Goal: Information Seeking & Learning: Check status

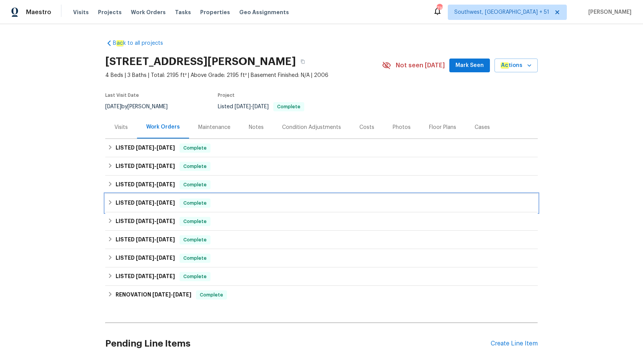
click at [183, 204] on div "LISTED 5/13/25 - 5/16/25 Complete" at bounding box center [322, 203] width 428 height 9
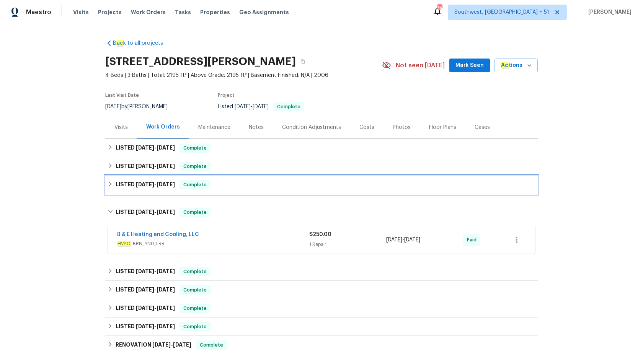
click at [205, 188] on span "Complete" at bounding box center [194, 185] width 29 height 8
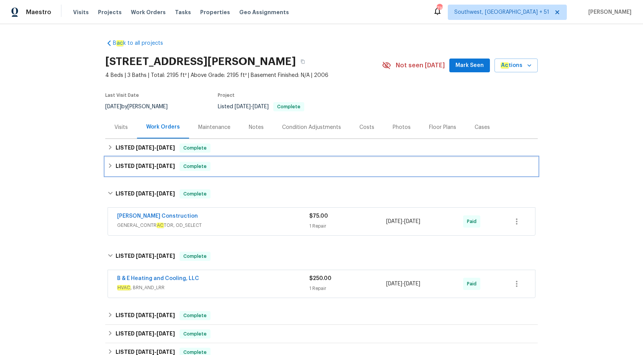
click at [197, 167] on span "Complete" at bounding box center [194, 167] width 29 height 8
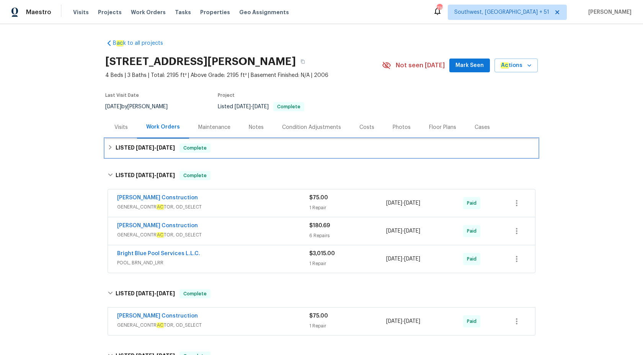
click at [201, 148] on span "Complete" at bounding box center [194, 148] width 29 height 8
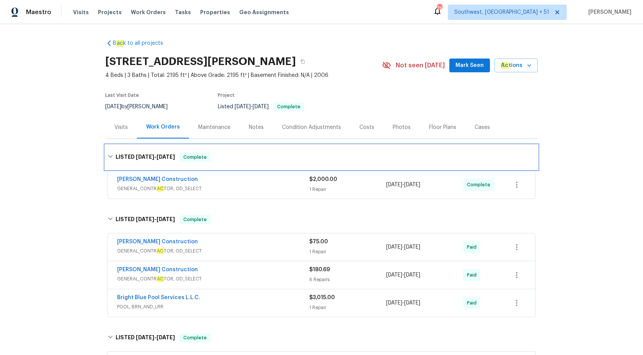
scroll to position [74, 0]
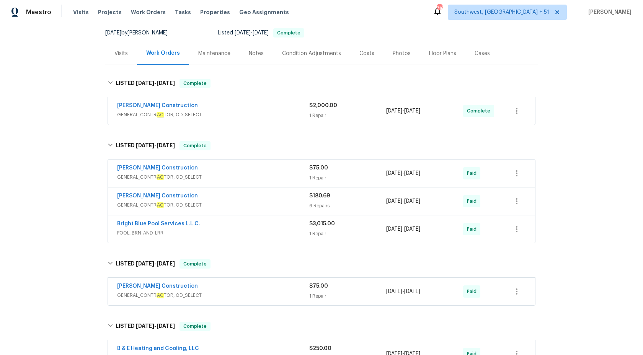
click at [282, 224] on div "Bright Blue Pool Services L.L.C." at bounding box center [213, 224] width 192 height 9
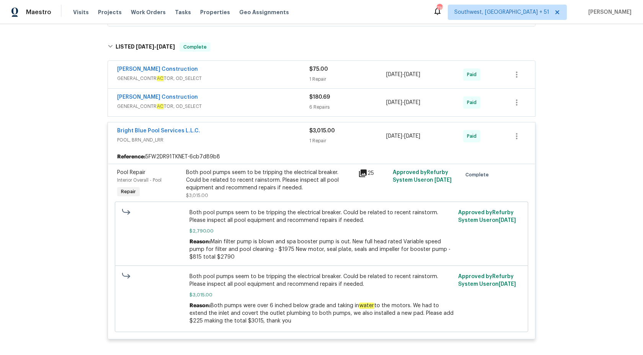
scroll to position [175, 0]
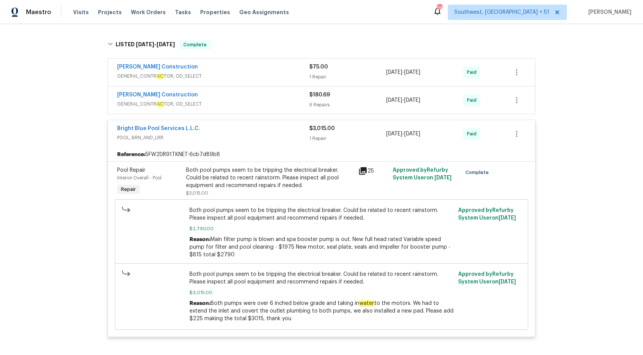
click at [288, 103] on span "GENERAL_CONTR AC TOR, OD_SELECT" at bounding box center [213, 104] width 192 height 8
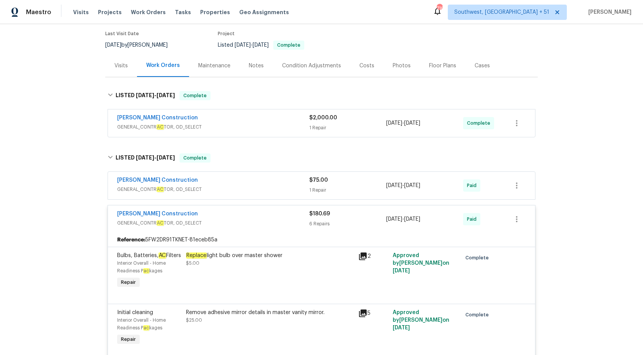
scroll to position [54, 0]
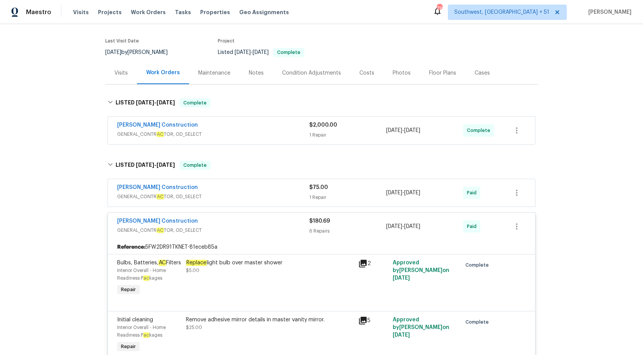
click at [293, 236] on div "Strasser Construction GENERAL_CONTR AC TOR, OD_SELECT $180.69 6 Repairs 8/26/20…" at bounding box center [321, 227] width 427 height 28
click at [304, 235] on div "Strasser Construction GENERAL_CONTR AC TOR, OD_SELECT" at bounding box center [213, 226] width 192 height 18
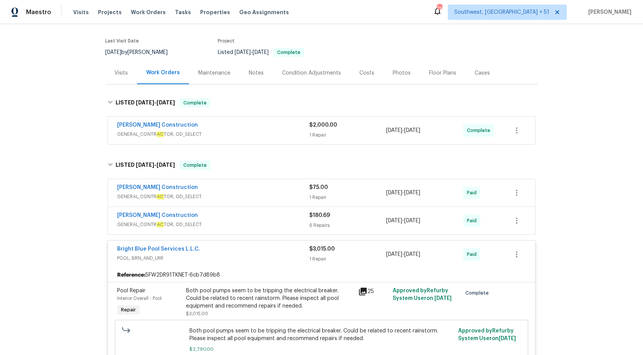
click at [268, 141] on div "Strasser Construction GENERAL_CONTR AC TOR, OD_SELECT $2,000.00 1 Repair 9/29/2…" at bounding box center [321, 131] width 427 height 28
click at [269, 133] on span "GENERAL_CONTR AC TOR, OD_SELECT" at bounding box center [213, 135] width 192 height 8
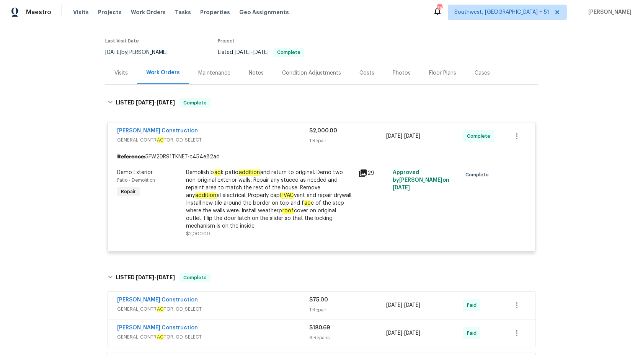
click at [305, 146] on div "Strasser Construction GENERAL_CONTR AC TOR, OD_SELECT $2,000.00 1 Repair 9/29/2…" at bounding box center [321, 137] width 427 height 28
click at [304, 141] on span "GENERAL_CONTR AC TOR, OD_SELECT" at bounding box center [213, 140] width 192 height 8
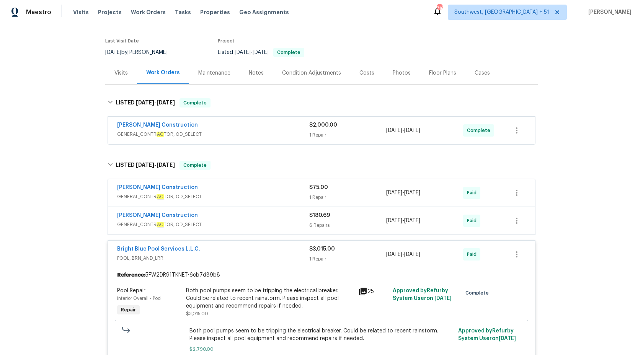
click at [258, 191] on div "Strasser Construction" at bounding box center [213, 188] width 192 height 9
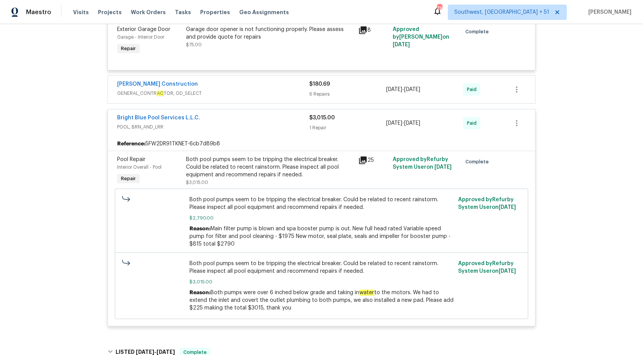
scroll to position [225, 0]
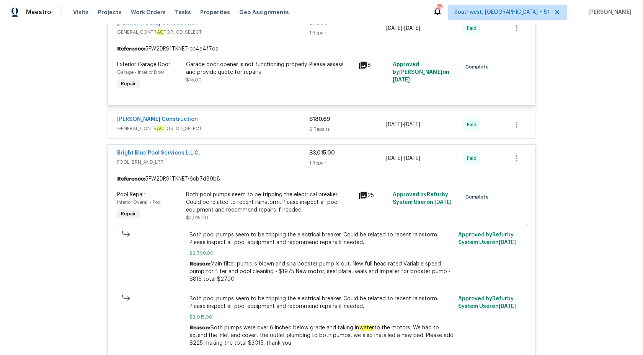
click at [325, 164] on div "1 Repair" at bounding box center [347, 163] width 77 height 8
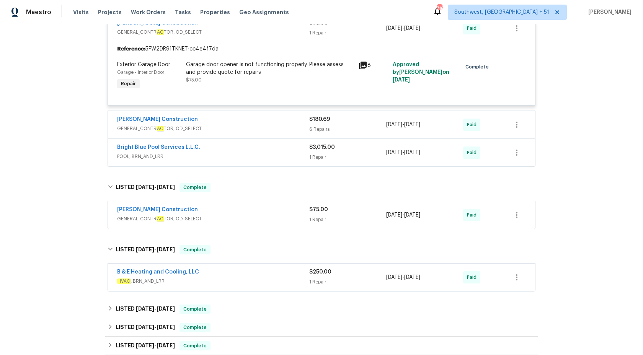
click at [275, 121] on div "Strasser Construction" at bounding box center [213, 120] width 192 height 9
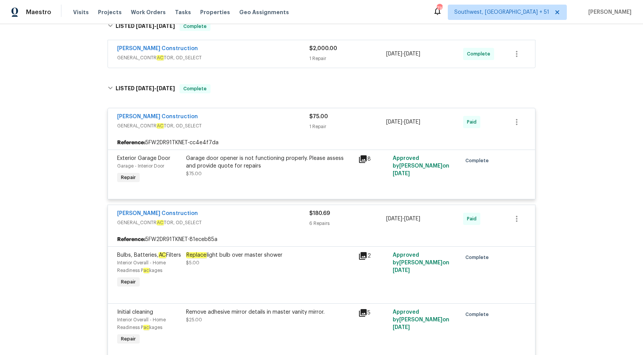
scroll to position [103, 0]
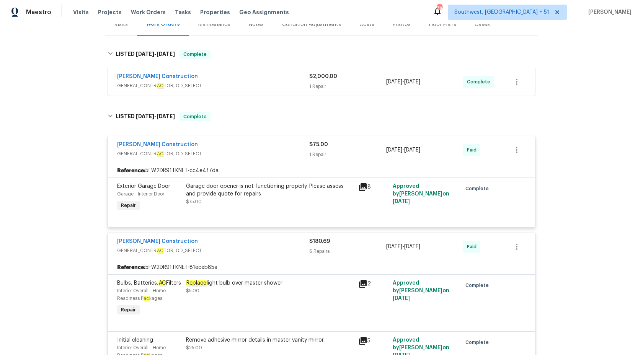
click at [307, 239] on div "Strasser Construction" at bounding box center [213, 242] width 192 height 9
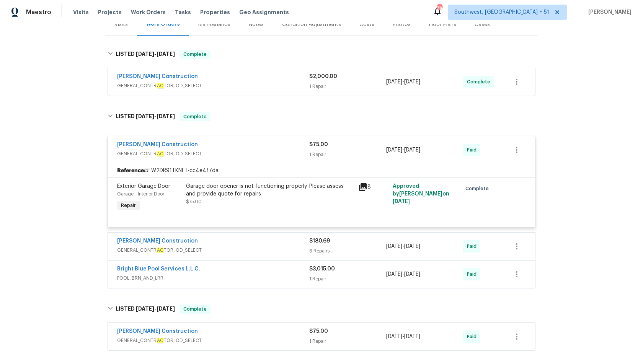
click at [314, 152] on div "1 Repair" at bounding box center [347, 155] width 77 height 8
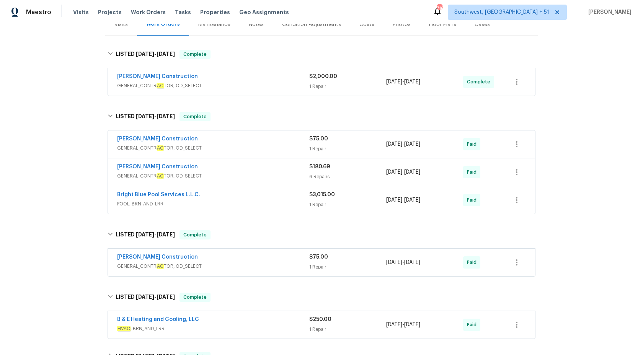
click at [296, 202] on span "POOL, BRN_AND_LRR" at bounding box center [213, 204] width 192 height 8
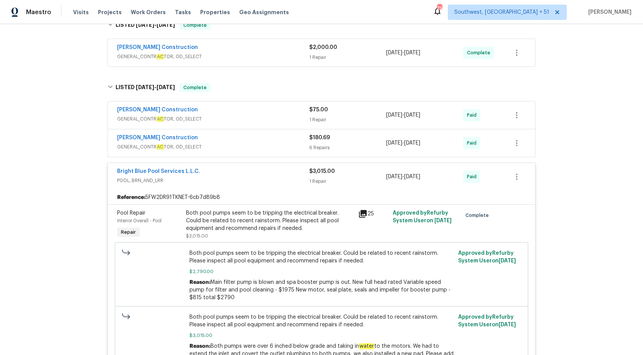
scroll to position [216, 0]
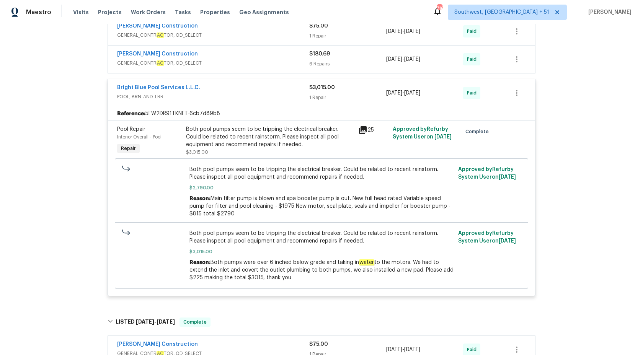
click at [311, 99] on div "1 Repair" at bounding box center [347, 98] width 77 height 8
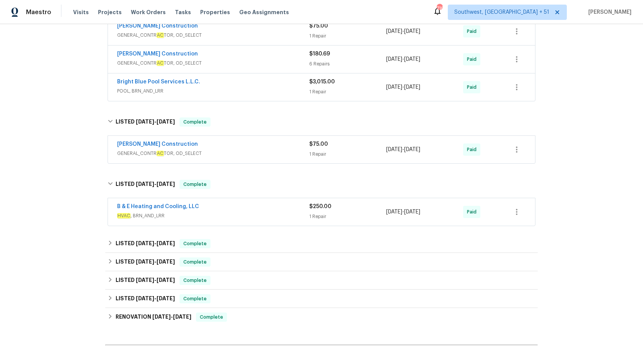
click at [265, 148] on div "Strasser Construction" at bounding box center [213, 145] width 192 height 9
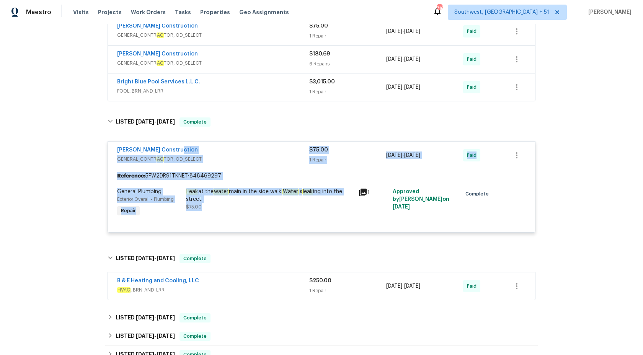
drag, startPoint x: 266, startPoint y: 154, endPoint x: 252, endPoint y: 216, distance: 63.2
click at [252, 216] on div "Strasser Construction GENERAL_CONTR AC TOR, OD_SELECT $75.00 1 Repair 6/2/2025 …" at bounding box center [322, 187] width 428 height 92
click at [250, 202] on div "Leak at the water main in the side walk. Water is leak ing into the street." at bounding box center [270, 195] width 168 height 15
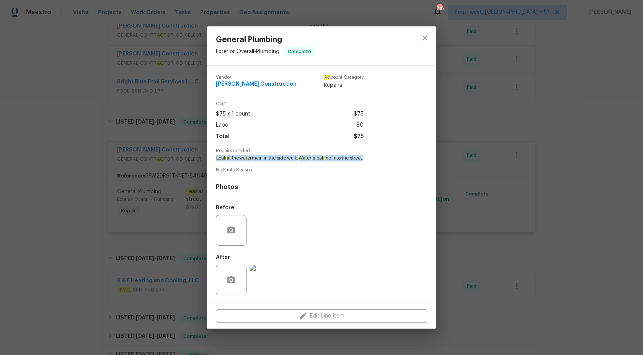
drag, startPoint x: 216, startPoint y: 159, endPoint x: 377, endPoint y: 155, distance: 160.5
click at [377, 155] on span "Leak at the water main in the side walk. Water is leak ing into the street." at bounding box center [311, 158] width 190 height 7
copy span "Leak at the water main in the side walk. Water is leak ing into the street."
click at [634, 110] on div "General Plumbing Exterior Overall - Plumbing Complete Vendor Strasser Construct…" at bounding box center [321, 177] width 643 height 355
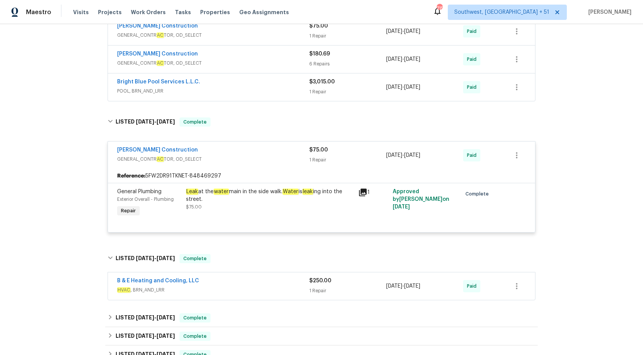
click at [315, 167] on div "Strasser Construction GENERAL_CONTR AC TOR, OD_SELECT $75.00 1 Repair 6/2/2025 …" at bounding box center [321, 156] width 427 height 28
click at [317, 155] on div "$75.00 1 Repair" at bounding box center [347, 155] width 77 height 18
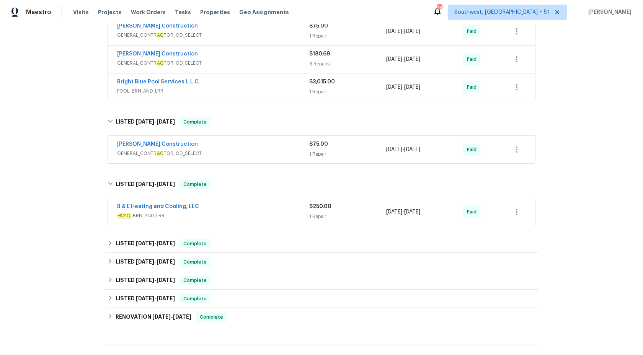
click at [283, 224] on div "B & E Heating and Cooling, LLC HVAC , BRN_AND_LRR $250.00 1 Repair 5/13/2025 - …" at bounding box center [321, 212] width 427 height 28
click at [285, 206] on div "B & E Heating and Cooling, LLC" at bounding box center [213, 207] width 192 height 9
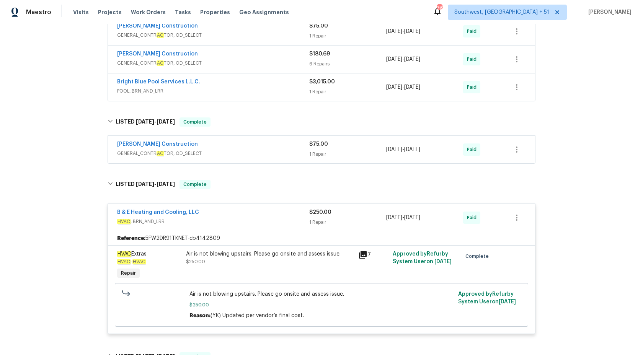
click at [289, 211] on div "B & E Heating and Cooling, LLC" at bounding box center [213, 213] width 192 height 9
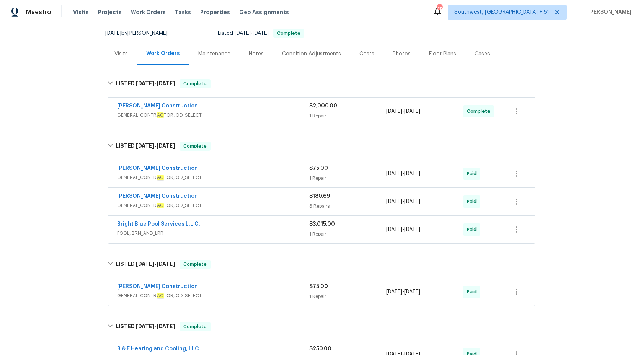
scroll to position [65, 0]
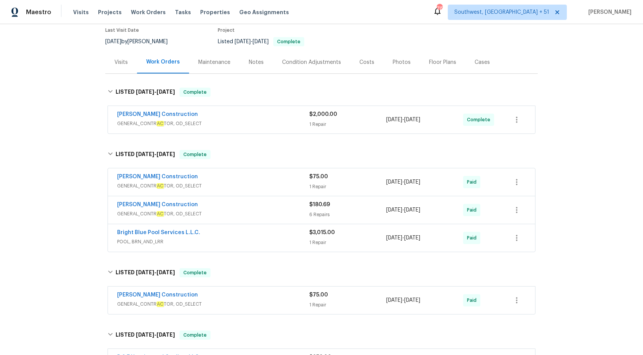
click at [278, 124] on span "GENERAL_CONTR AC TOR, OD_SELECT" at bounding box center [213, 124] width 192 height 8
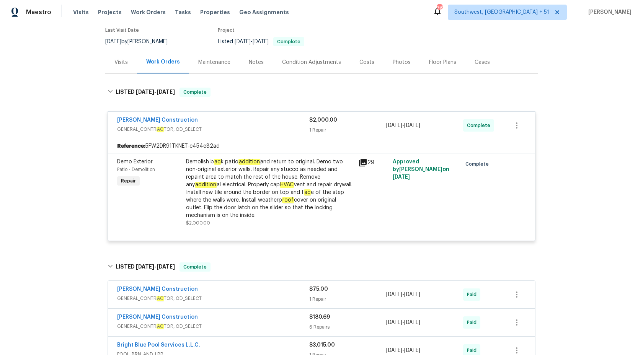
click at [297, 169] on div "Demolish b ac k patio addition and return to original. Demo two non-original ex…" at bounding box center [270, 188] width 168 height 61
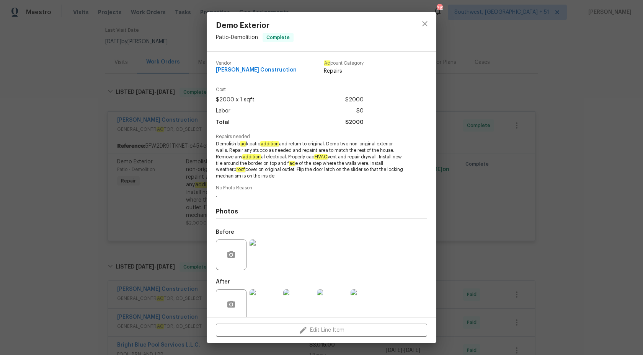
scroll to position [10, 0]
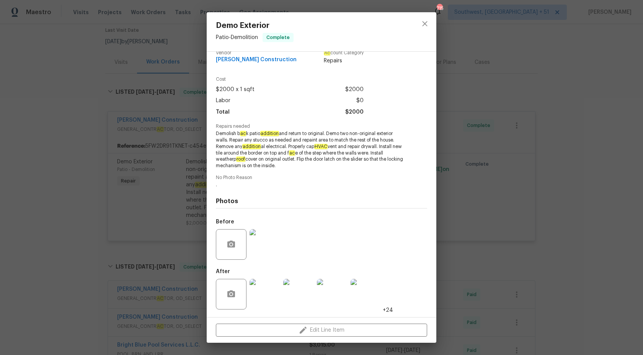
click at [262, 307] on img at bounding box center [265, 294] width 31 height 31
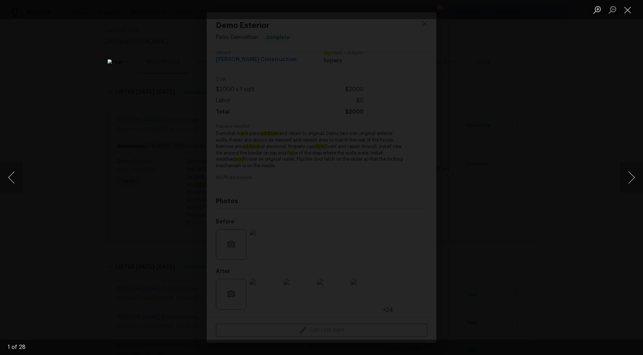
click at [555, 176] on div "Lightbox" at bounding box center [321, 177] width 643 height 355
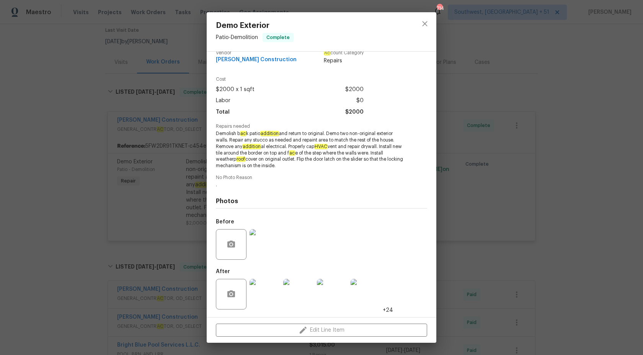
click at [555, 176] on div "Demo Exterior Patio - Demolition Complete Vendor Strasser Construction Ac count…" at bounding box center [321, 177] width 643 height 355
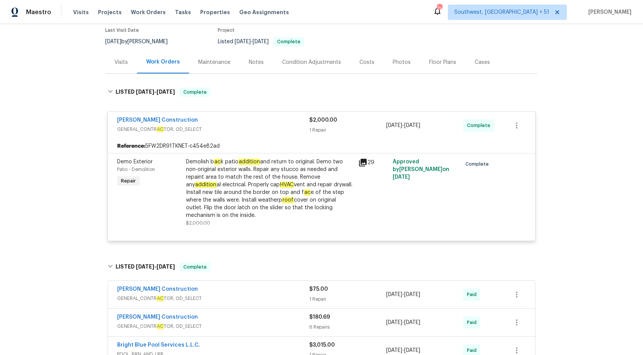
click at [322, 142] on div "Reference: 5FW2DR91TKNET-c454e82ad" at bounding box center [321, 146] width 427 height 14
click at [322, 132] on div "1 Repair" at bounding box center [347, 130] width 77 height 8
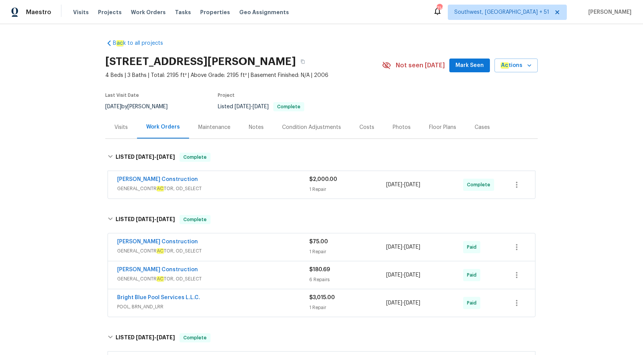
scroll to position [178, 0]
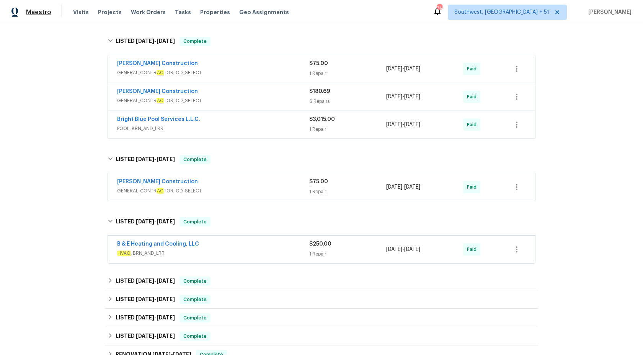
click at [41, 13] on span "Maestro" at bounding box center [38, 12] width 25 height 8
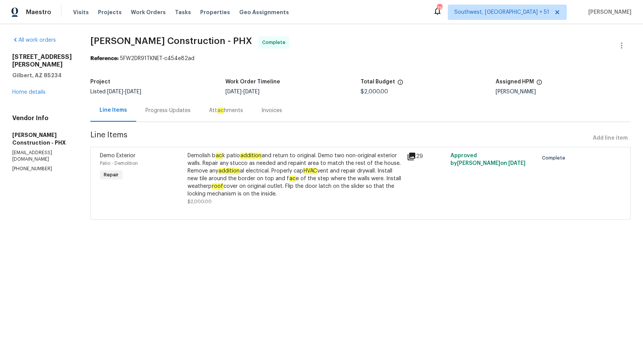
click at [262, 109] on div "Invoices" at bounding box center [272, 111] width 21 height 8
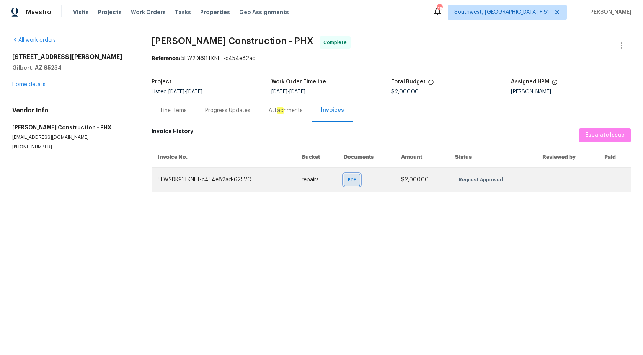
click at [350, 180] on span "PDF" at bounding box center [353, 180] width 11 height 8
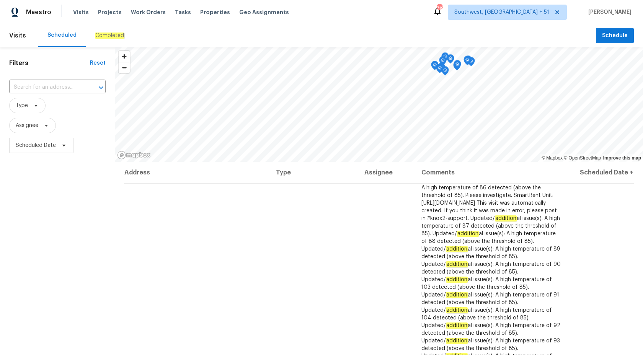
click at [103, 40] on div "Completed" at bounding box center [110, 35] width 48 height 23
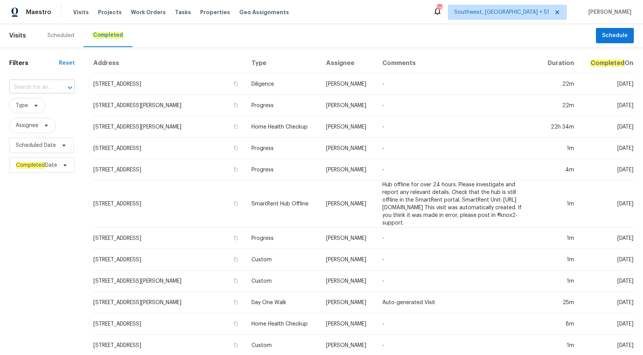
click at [27, 90] on input "text" at bounding box center [31, 88] width 44 height 12
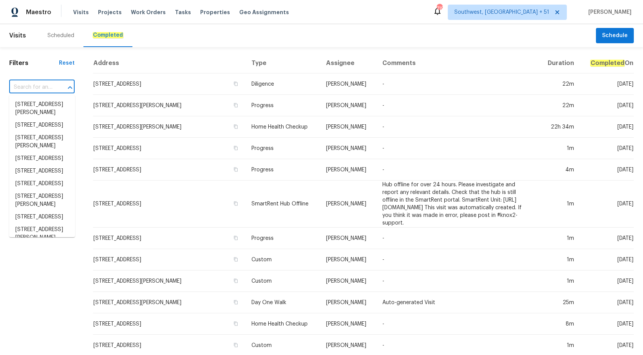
paste input "21610 N Bradford Dr, Maricopa, AZ 85138"
type input "21610 N Bradford Dr, Maricopa, AZ 85138"
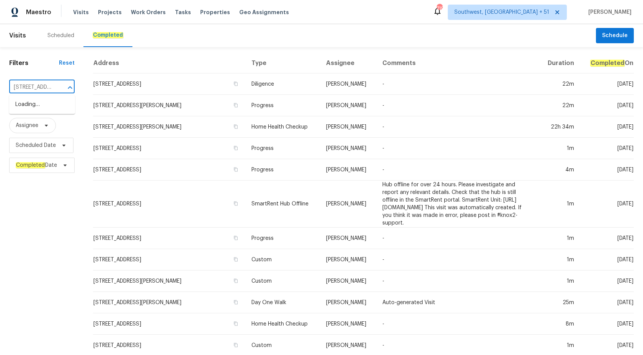
scroll to position [0, 62]
click at [31, 109] on li "21610 N Bradford Dr, Maricopa, AZ 85138" at bounding box center [42, 104] width 66 height 13
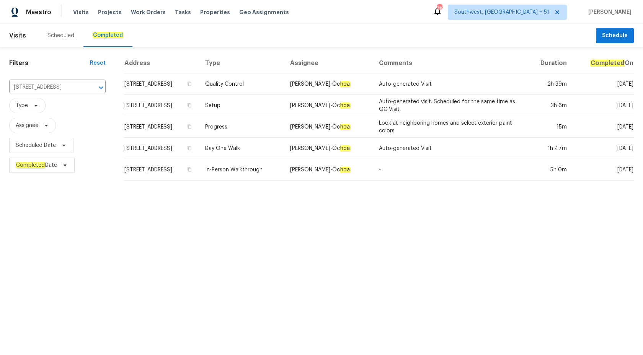
click at [199, 110] on td "21610 N Bradford Dr, Maricopa, AZ 85138" at bounding box center [161, 105] width 75 height 21
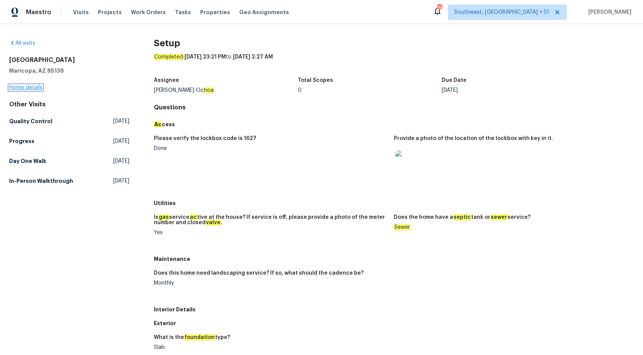
click at [23, 90] on link "Home details" at bounding box center [25, 87] width 33 height 5
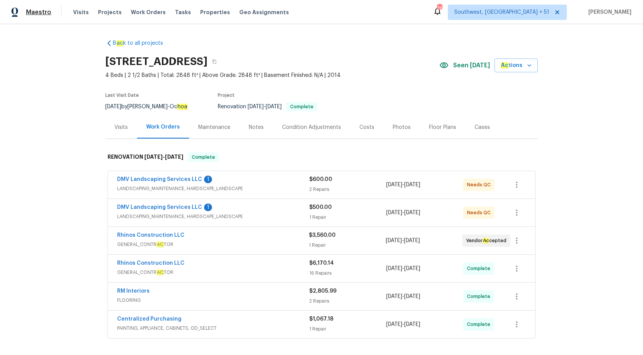
click at [38, 15] on span "Maestro" at bounding box center [38, 12] width 25 height 8
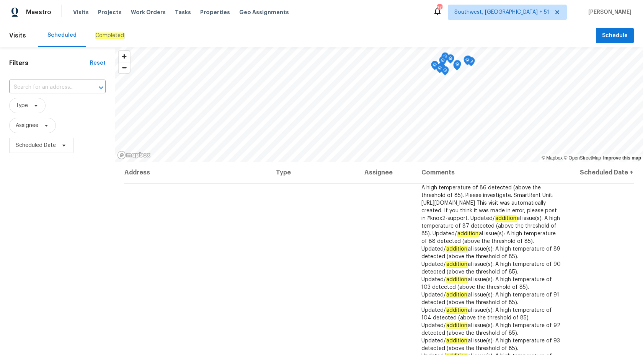
click at [109, 36] on em "Completed" at bounding box center [109, 36] width 29 height 6
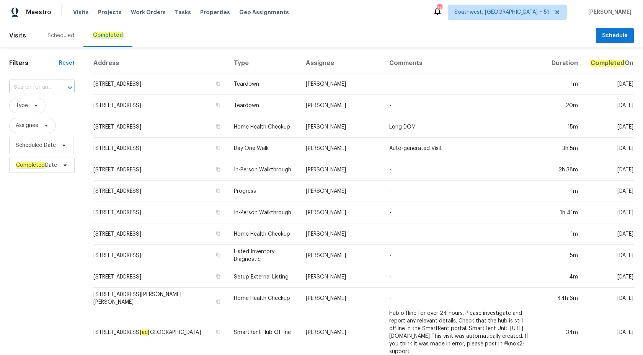
click at [38, 83] on input "text" at bounding box center [31, 88] width 44 height 12
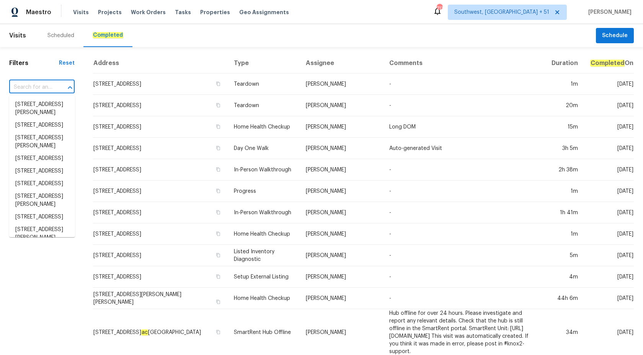
paste input "7030 Dutch Loop, Colorado Springs, CO 80925"
type input "7030 Dutch Loop, Colorado Springs, CO 80925"
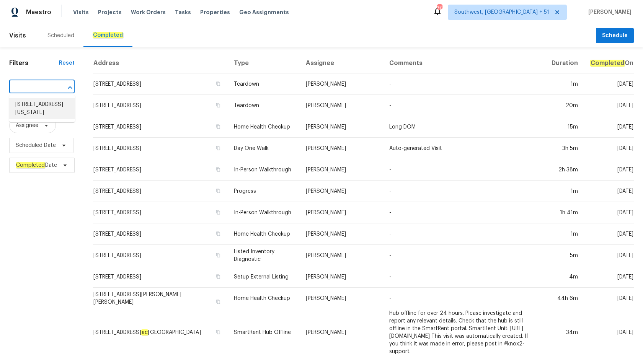
click at [45, 105] on li "7030 Dutch Loop, Colorado Springs, CO 80925" at bounding box center [42, 108] width 66 height 21
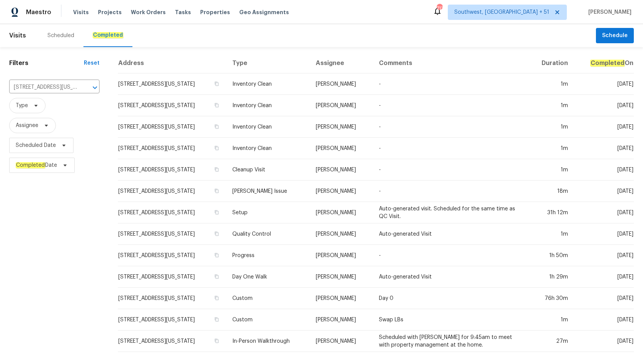
click at [350, 106] on td "Chris Thomas" at bounding box center [341, 105] width 63 height 21
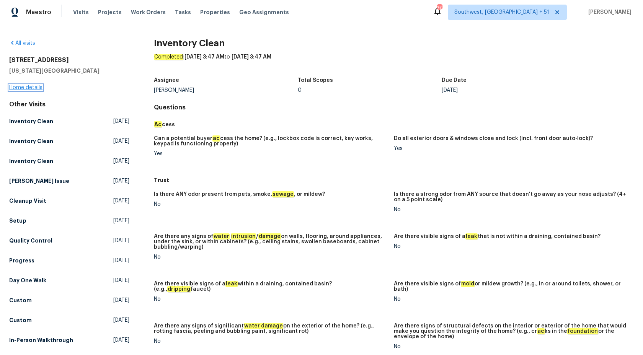
click at [23, 89] on link "Home details" at bounding box center [25, 87] width 33 height 5
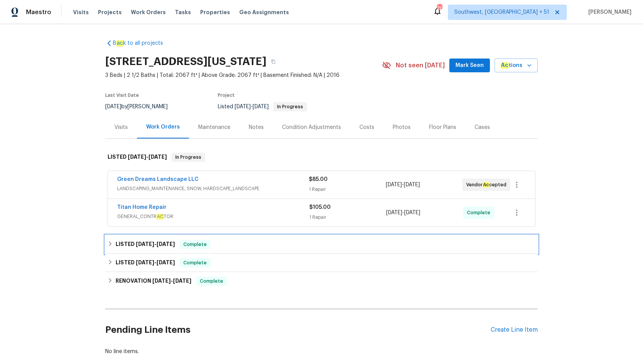
click at [200, 242] on span "Complete" at bounding box center [194, 245] width 29 height 8
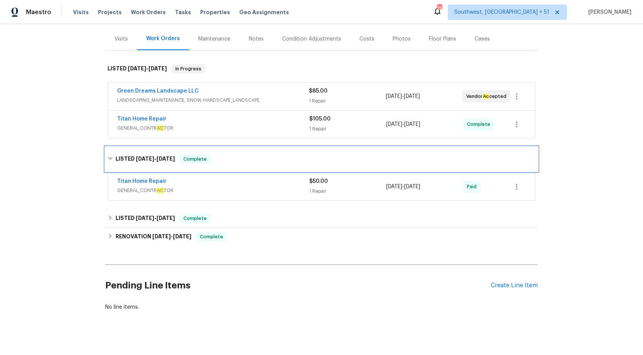
scroll to position [96, 0]
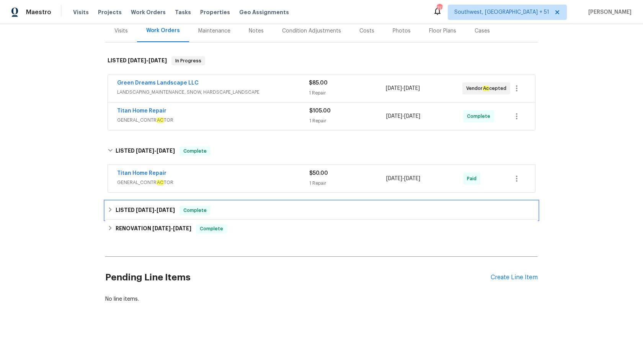
click at [165, 208] on span "8/8/25" at bounding box center [166, 210] width 18 height 5
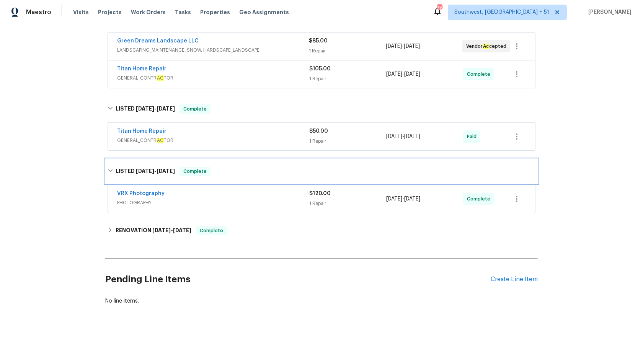
scroll to position [139, 0]
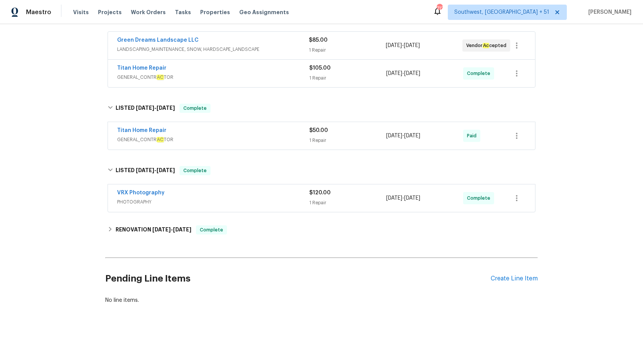
click at [266, 69] on div "Titan Home Repair" at bounding box center [213, 68] width 192 height 9
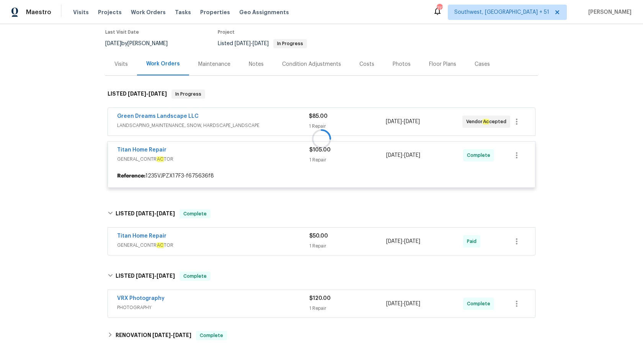
scroll to position [54, 0]
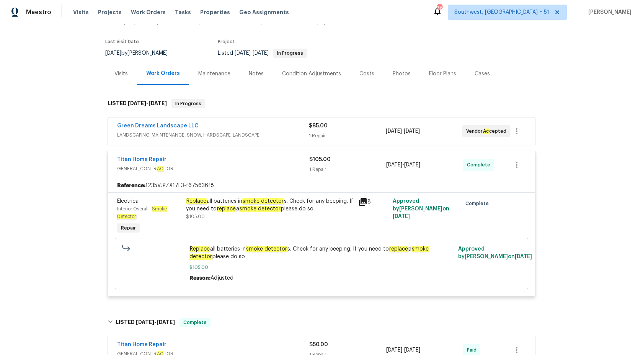
click at [274, 129] on div "Green Dreams Landscape LLC" at bounding box center [213, 126] width 192 height 9
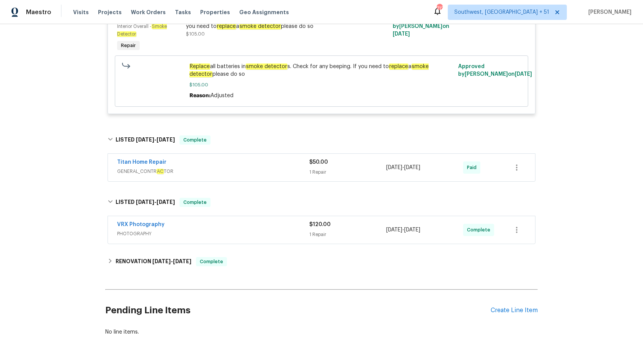
scroll to position [347, 0]
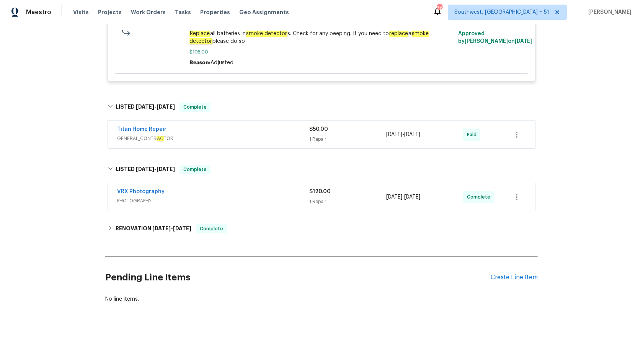
click at [268, 138] on span "GENERAL_CONTR AC TOR" at bounding box center [213, 139] width 192 height 8
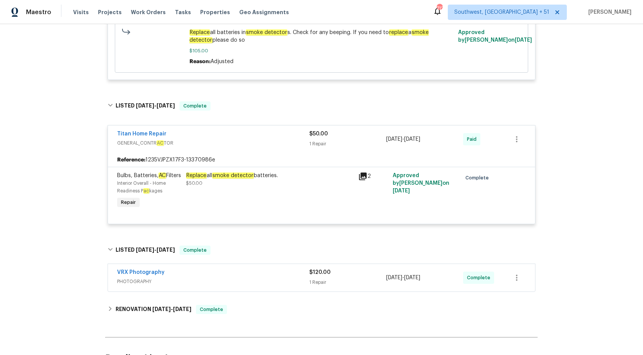
scroll to position [437, 0]
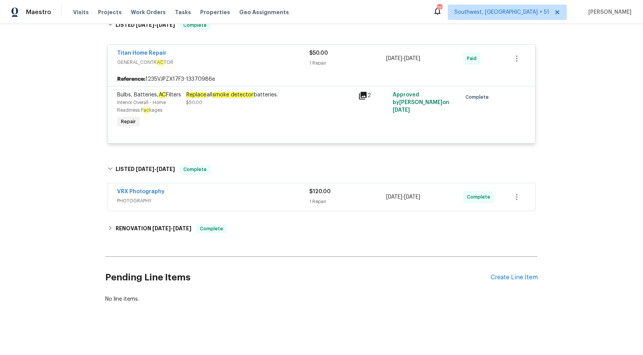
click at [226, 191] on div "VRX Photography" at bounding box center [213, 192] width 192 height 9
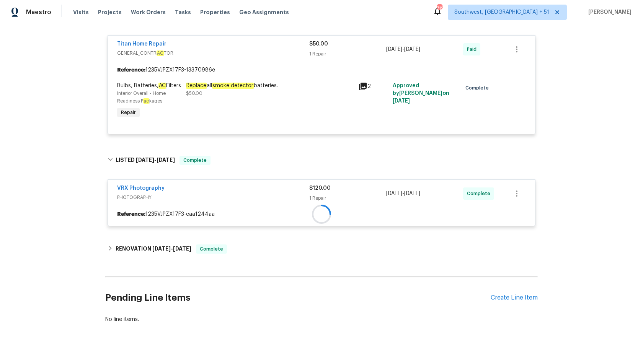
scroll to position [464, 0]
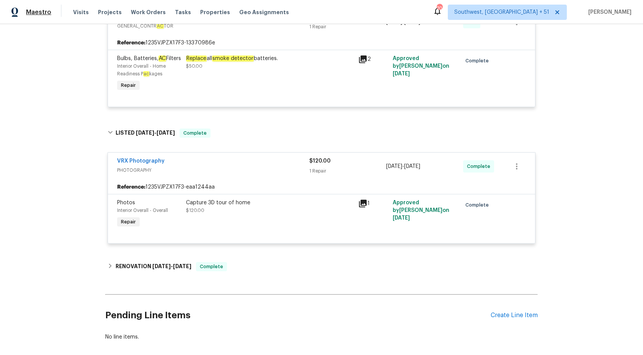
click at [35, 13] on span "Maestro" at bounding box center [38, 12] width 25 height 8
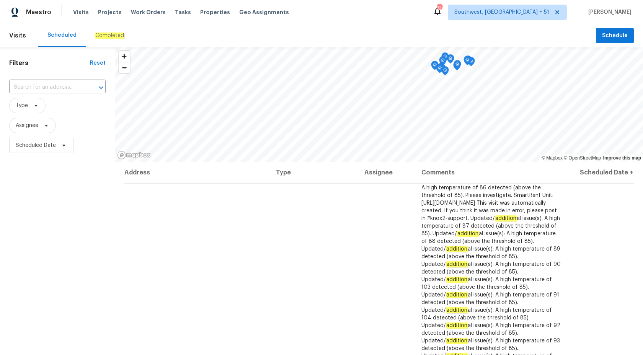
click at [108, 42] on div "Completed" at bounding box center [110, 35] width 48 height 23
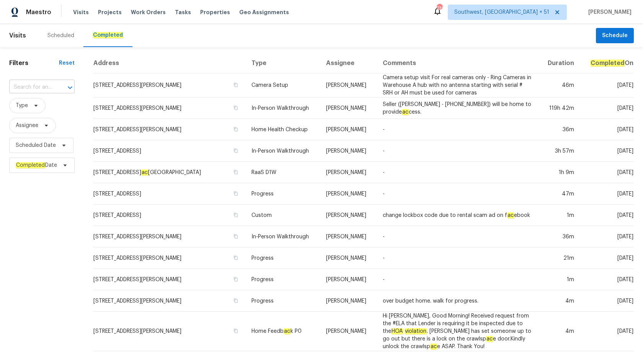
click at [24, 86] on input "text" at bounding box center [31, 88] width 44 height 12
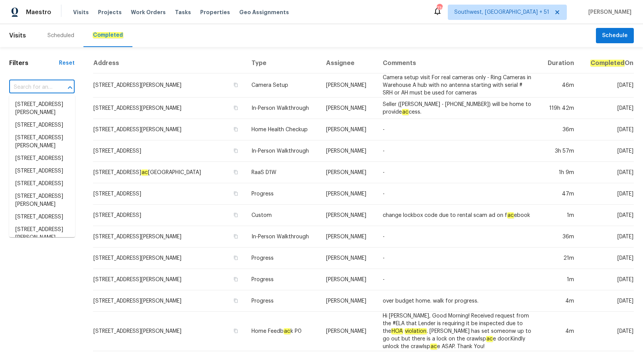
paste input "2514 N Palo Verde Dr, Florence, AZ 85132"
type input "2514 N Palo Verde Dr, Florence, AZ 85132"
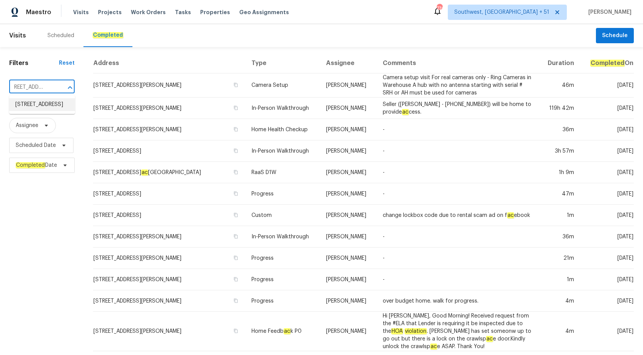
click at [25, 109] on li "2514 N Palo Verde Dr, Florence, AZ 85132" at bounding box center [42, 104] width 66 height 13
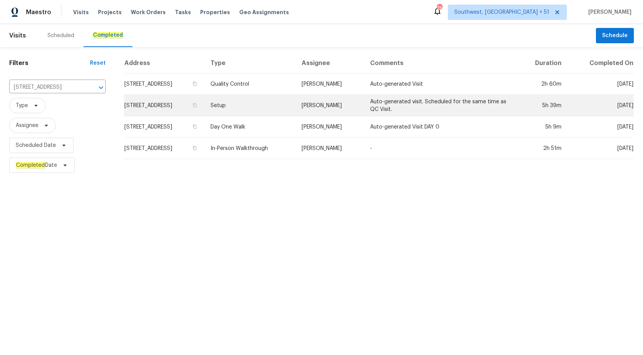
click at [343, 106] on td "Melissa Muralt-Ochoa" at bounding box center [330, 105] width 69 height 21
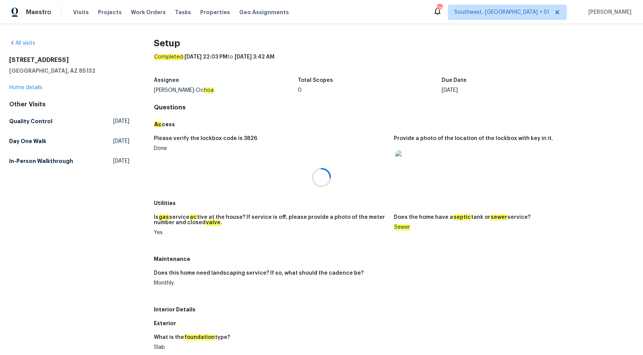
click at [14, 91] on div at bounding box center [321, 177] width 643 height 355
click at [22, 85] on div "2514 N Palo Verde Dr Florence, AZ 85132 Home details" at bounding box center [69, 73] width 120 height 35
click at [22, 85] on link "Home details" at bounding box center [25, 87] width 33 height 5
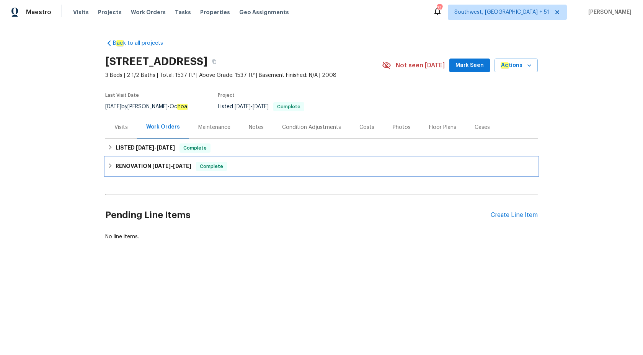
click at [192, 161] on div "RENOVATION 9/16/25 - 9/25/25 Complete" at bounding box center [321, 166] width 433 height 18
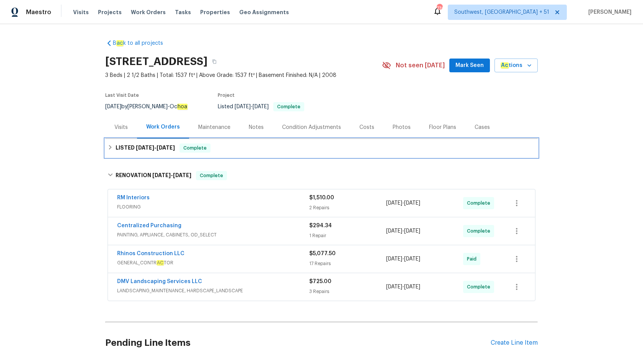
click at [208, 145] on span "Complete" at bounding box center [194, 148] width 29 height 8
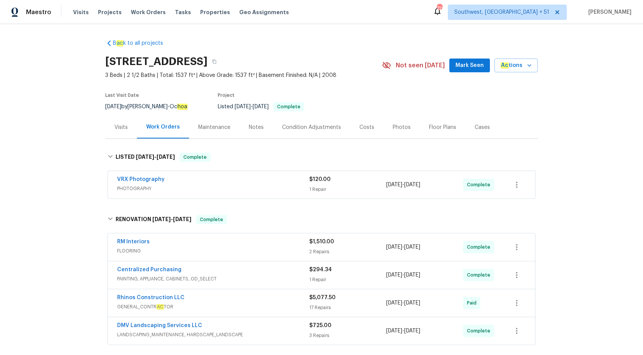
click at [124, 122] on div "Visits" at bounding box center [121, 127] width 32 height 23
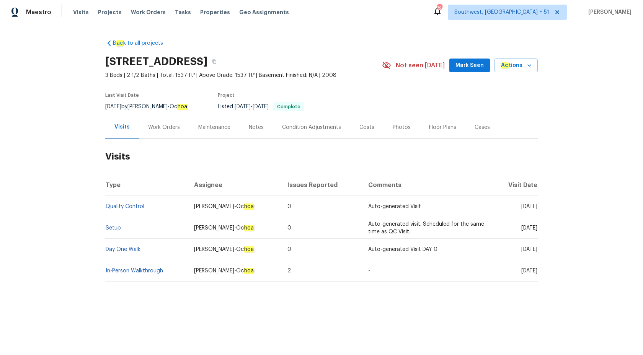
click at [128, 201] on td "Quality Control" at bounding box center [146, 206] width 83 height 21
click at [128, 204] on link "Quality Control" at bounding box center [125, 206] width 39 height 5
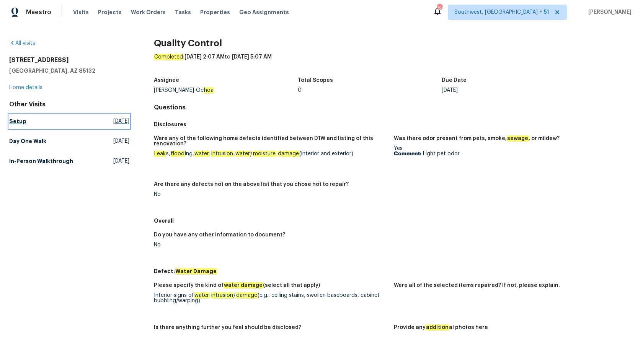
click at [18, 123] on h5 "Setup" at bounding box center [17, 122] width 17 height 8
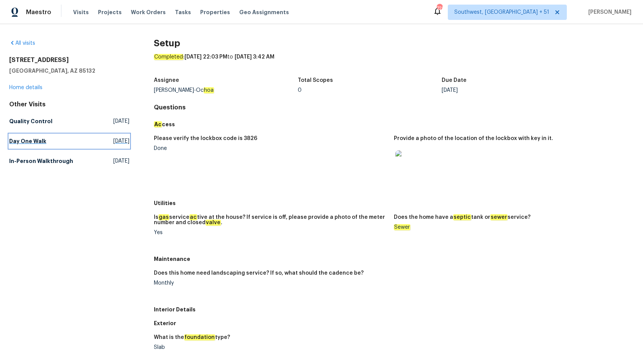
click at [31, 138] on h5 "Day One Walk" at bounding box center [27, 141] width 37 height 8
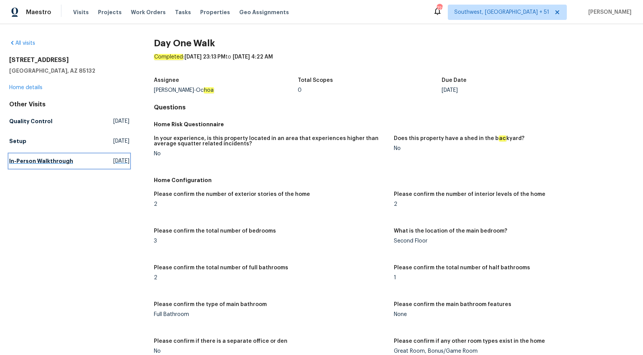
click at [23, 163] on h5 "In-Person Walkthrough" at bounding box center [41, 161] width 64 height 8
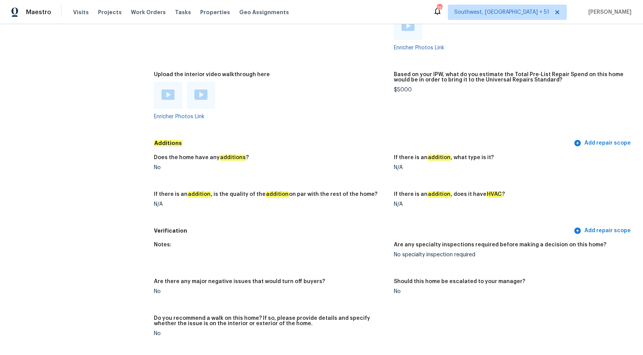
scroll to position [177, 0]
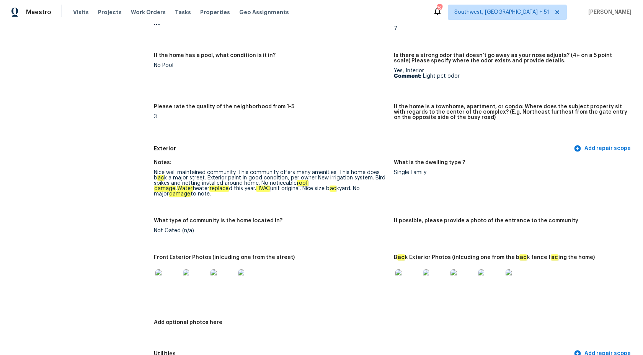
click at [248, 283] on img at bounding box center [250, 282] width 25 height 25
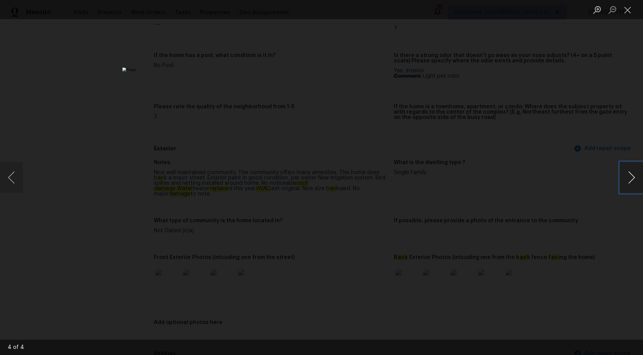
click at [630, 175] on button "Next image" at bounding box center [631, 177] width 23 height 31
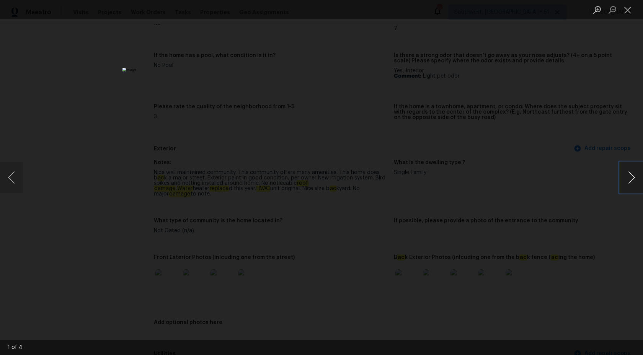
click at [630, 175] on button "Next image" at bounding box center [631, 177] width 23 height 31
click at [563, 141] on div "Lightbox" at bounding box center [321, 177] width 643 height 355
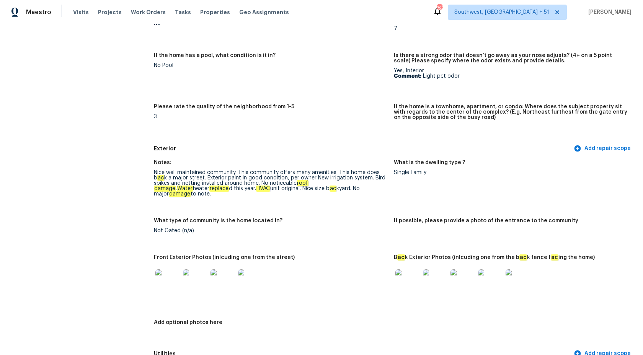
click at [414, 270] on img at bounding box center [408, 282] width 25 height 25
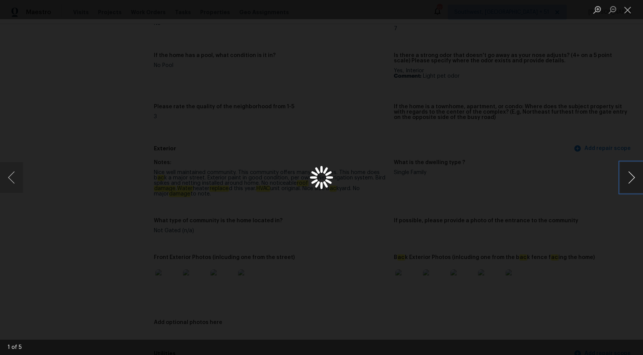
click at [632, 186] on button "Next image" at bounding box center [631, 177] width 23 height 31
click at [632, 185] on button "Next image" at bounding box center [631, 177] width 23 height 31
drag, startPoint x: 632, startPoint y: 185, endPoint x: 294, endPoint y: 300, distance: 356.4
click at [294, 300] on div "3 of 5" at bounding box center [321, 177] width 643 height 355
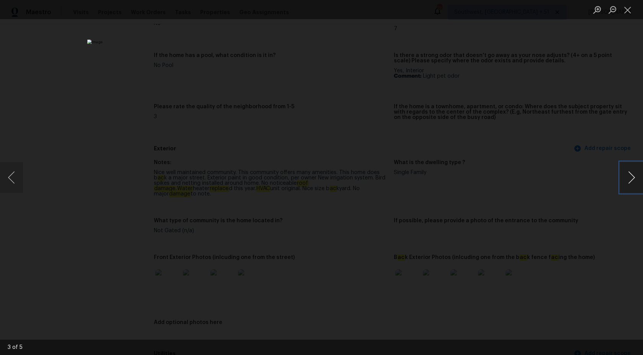
click at [633, 168] on button "Next image" at bounding box center [631, 177] width 23 height 31
click at [609, 102] on div "Lightbox" at bounding box center [321, 177] width 643 height 355
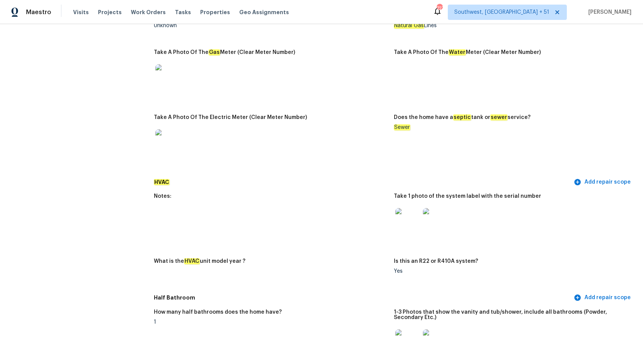
scroll to position [650, 0]
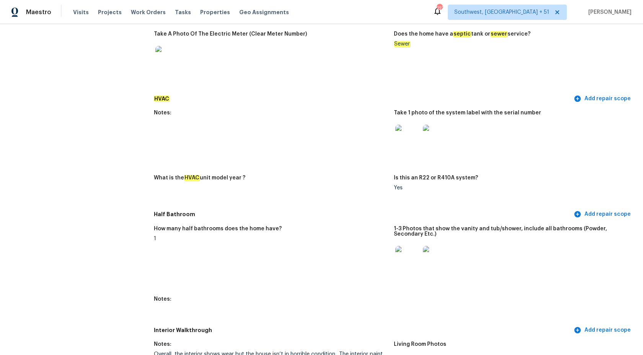
click at [502, 180] on div "Is this an R22 or R410A system?" at bounding box center [511, 180] width 234 height 10
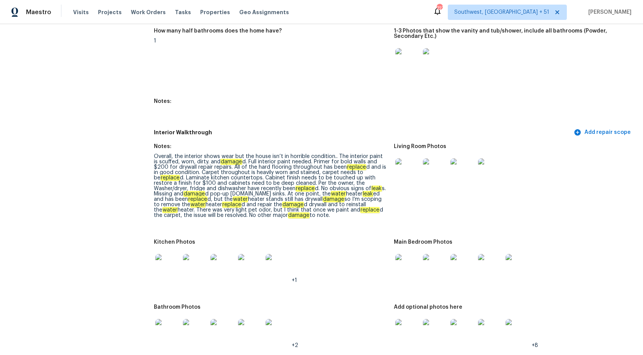
scroll to position [1305, 0]
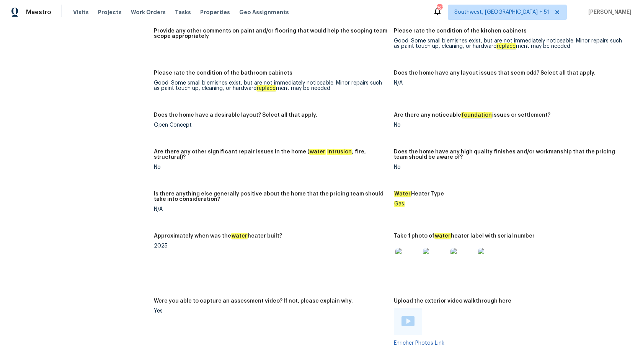
click at [485, 158] on div "Does the home have any high quality finishes and/or workmanship that the pricin…" at bounding box center [511, 156] width 234 height 15
click at [561, 247] on div at bounding box center [511, 260] width 234 height 34
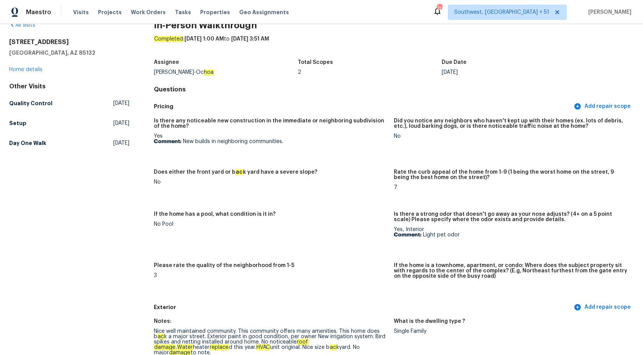
scroll to position [0, 0]
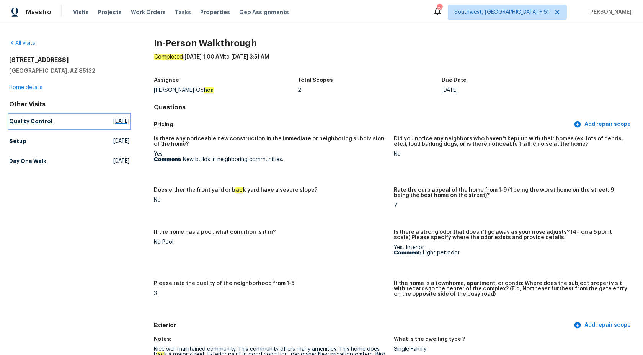
click at [24, 121] on h5 "Quality Control" at bounding box center [30, 122] width 43 height 8
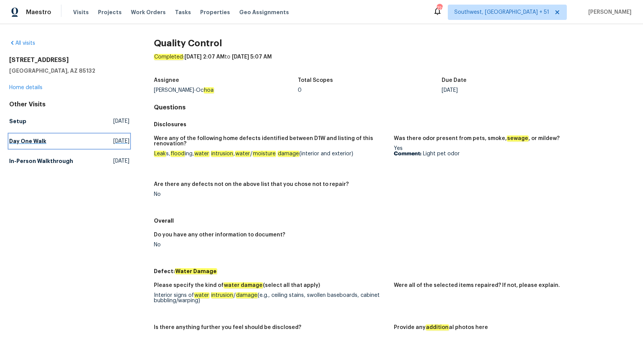
click at [29, 137] on link "Day One Walk Sat, Sep 13 2025" at bounding box center [69, 141] width 120 height 14
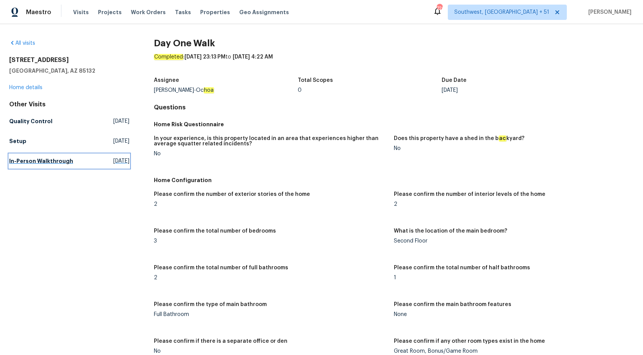
click at [57, 165] on link "In-Person Walkthrough Fri, Jul 04 2025" at bounding box center [69, 161] width 120 height 14
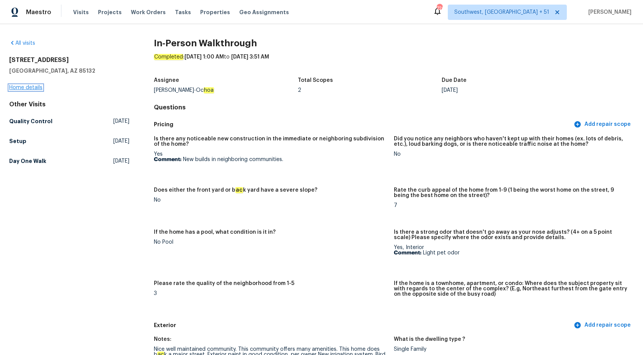
click at [26, 86] on link "Home details" at bounding box center [25, 87] width 33 height 5
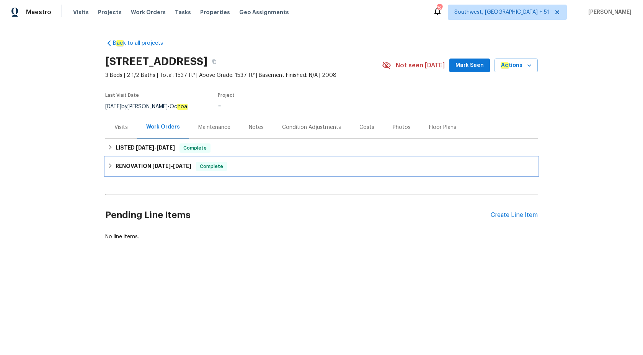
click at [174, 163] on h6 "RENOVATION 9/16/25 - 9/25/25" at bounding box center [154, 166] width 76 height 9
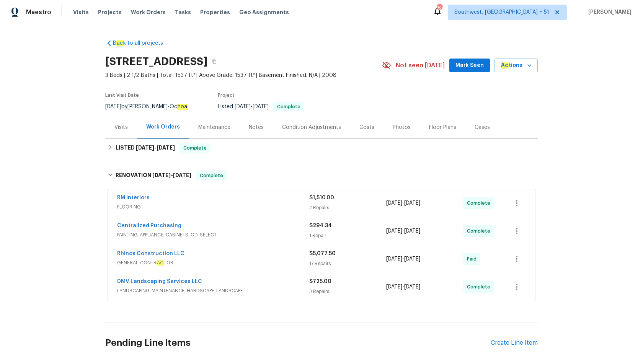
click at [173, 160] on div "B ac k to all projects 2514 N Palo Verde Dr, Florence, AZ 85132 3 Beds | 2 1/2 …" at bounding box center [321, 204] width 433 height 342
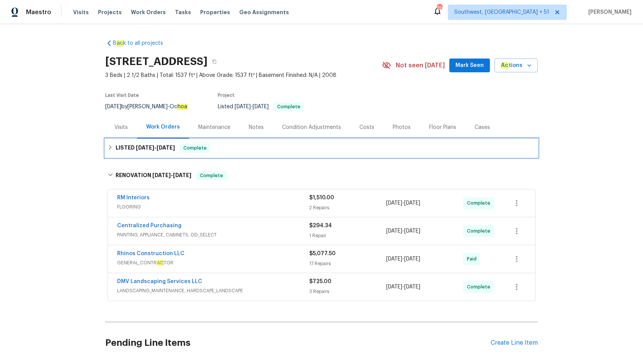
click at [177, 154] on div "LISTED 9/27/25 - 9/29/25 Complete" at bounding box center [321, 148] width 433 height 18
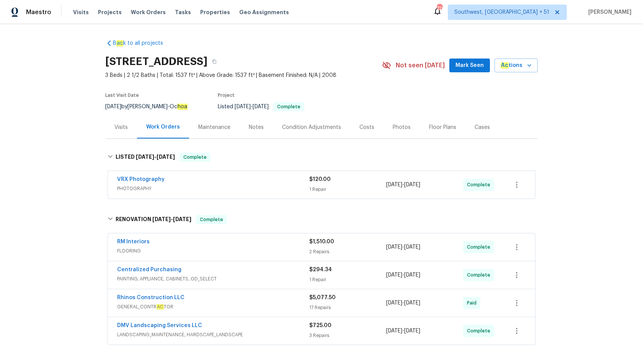
click at [210, 240] on div "RM Interiors" at bounding box center [213, 242] width 192 height 9
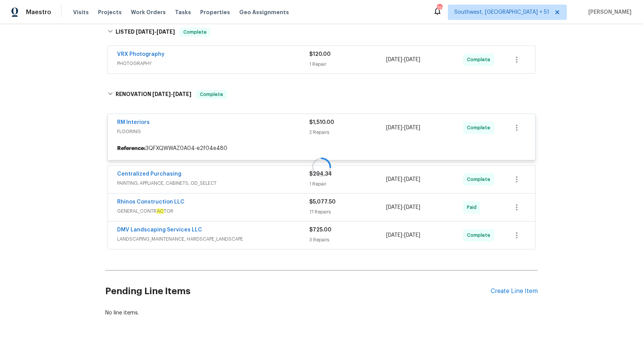
scroll to position [128, 0]
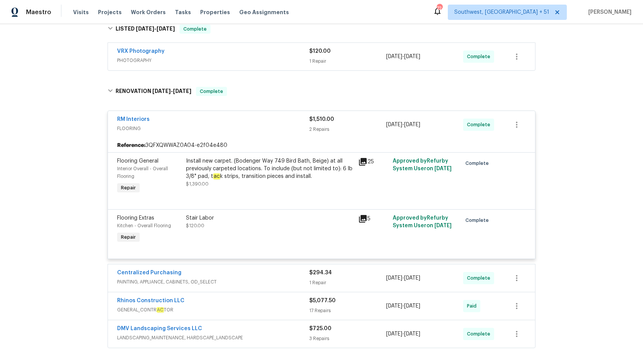
click at [309, 125] on span "FLOORING" at bounding box center [213, 129] width 192 height 8
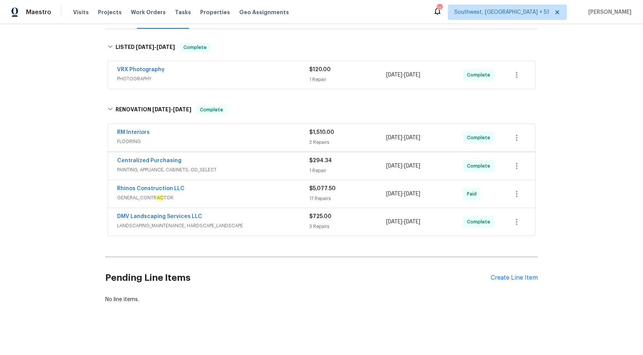
scroll to position [110, 0]
click at [255, 223] on span "LANDSCAPING_MAINTENANCE, HARDSCAPE_LANDSCAPE" at bounding box center [213, 226] width 192 height 8
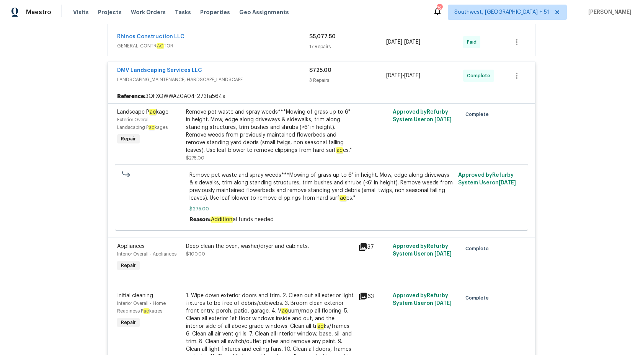
scroll to position [264, 0]
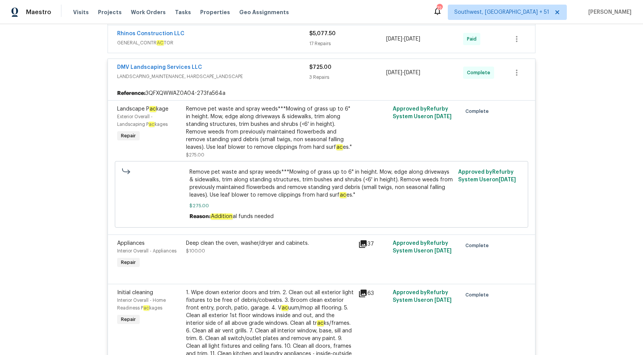
click at [240, 257] on div "Deep clean the oven, washer/dryer and cabinets. $100.00" at bounding box center [270, 254] width 172 height 35
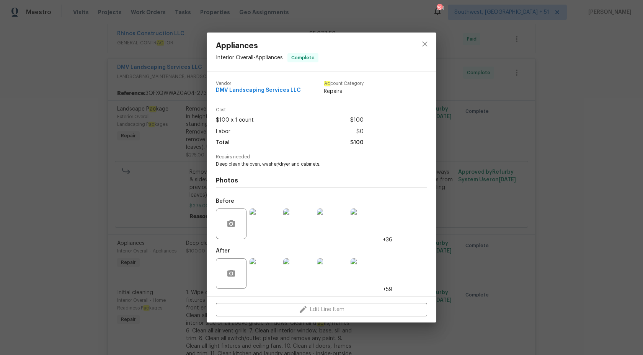
click at [643, 185] on div "Appliances Interior Overall - Appliances Complete Vendor DMV Landscaping Servic…" at bounding box center [321, 177] width 643 height 355
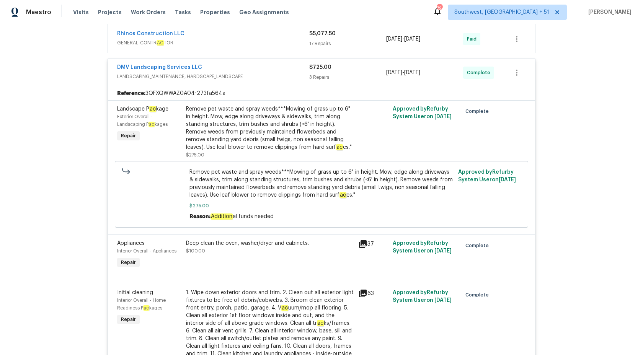
click at [319, 86] on div "DMV Landscaping Services LLC LANDSCAPING_MAINTENANCE, HARDSCAPE_LANDSCAPE $725.…" at bounding box center [321, 73] width 427 height 28
click at [317, 73] on div "$725.00 3 Repairs" at bounding box center [347, 73] width 77 height 18
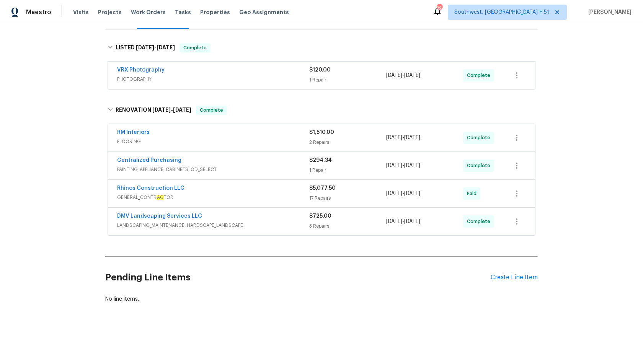
click at [253, 191] on div "Rhinos Construction LLC" at bounding box center [213, 189] width 192 height 9
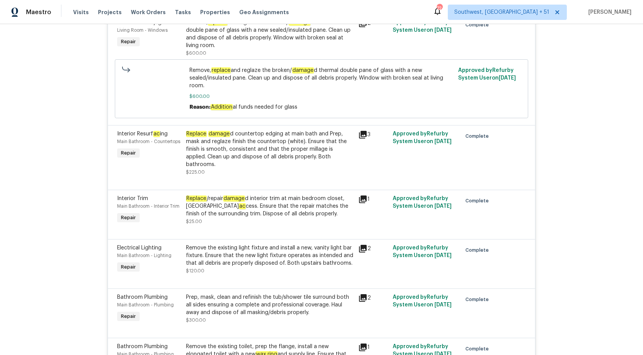
scroll to position [1263, 0]
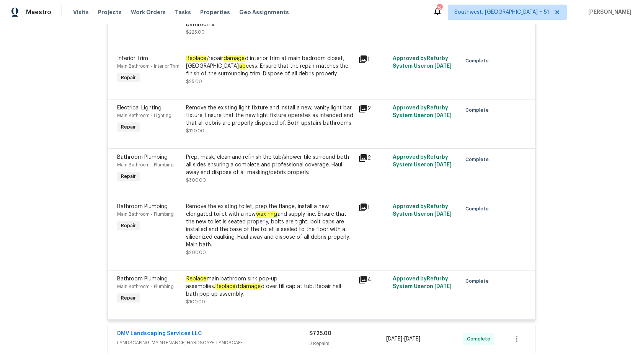
click at [227, 275] on div "Replace main bathroom sink pop-up assemblies. Replace d damage d over fill cap …" at bounding box center [270, 286] width 168 height 23
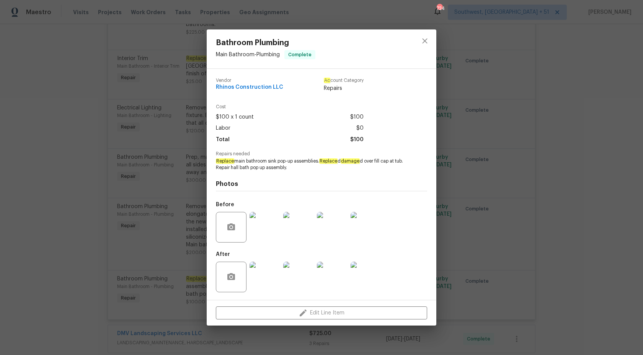
click at [267, 242] on div at bounding box center [265, 228] width 34 height 40
click at [161, 235] on div "Bathroom Plumbing Main Bathroom - Plumbing Complete Vendor Rhinos Construction …" at bounding box center [321, 177] width 643 height 355
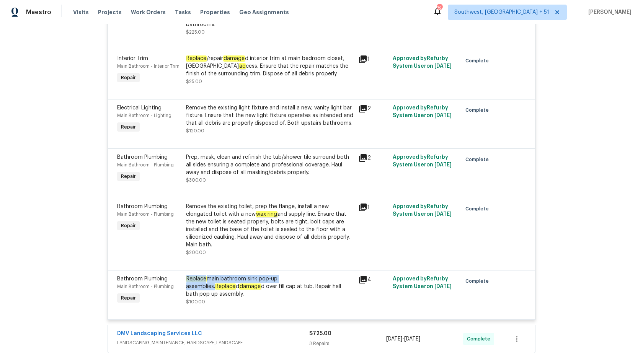
copy div "Replace main bathroom sink pop-up assemblies"
drag, startPoint x: 185, startPoint y: 257, endPoint x: 307, endPoint y: 258, distance: 122.9
click at [307, 273] on div "Replace main bathroom sink pop-up assemblies. Replace d damage d over fill cap …" at bounding box center [270, 290] width 172 height 35
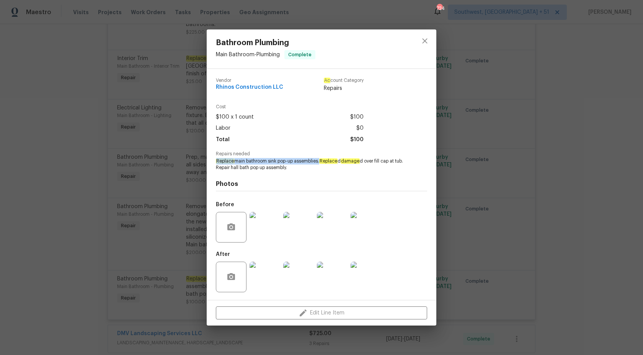
copy span "Replace main bathroom sink pop-up assemblies"
drag, startPoint x: 215, startPoint y: 162, endPoint x: 320, endPoint y: 163, distance: 104.9
click at [320, 163] on div "Vendor Rhinos Construction LLC Ac count Category Repairs Cost $100 x 1 count $1…" at bounding box center [322, 184] width 230 height 231
click at [531, 134] on div "Bathroom Plumbing Main Bathroom - Plumbing Complete Vendor Rhinos Construction …" at bounding box center [321, 177] width 643 height 355
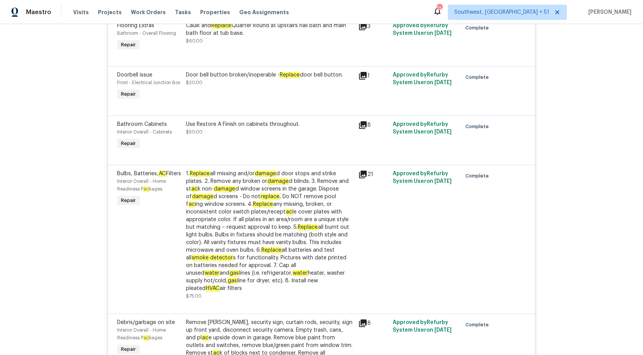
scroll to position [319, 0]
click at [273, 245] on div "1. Replace all missing and/or damage d door stops and strike plates. 2. Remove …" at bounding box center [270, 231] width 168 height 123
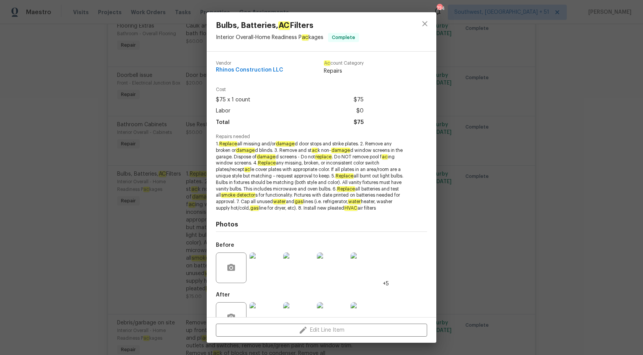
scroll to position [30, 0]
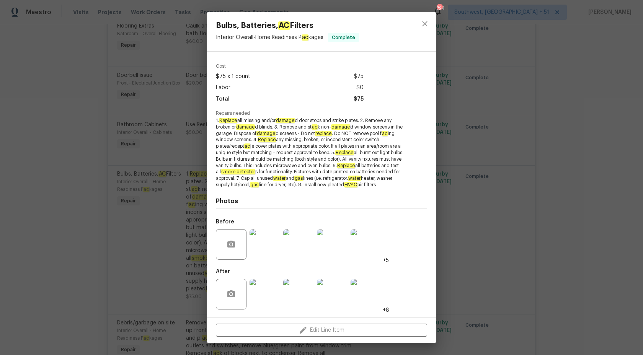
click at [371, 291] on img at bounding box center [366, 294] width 31 height 31
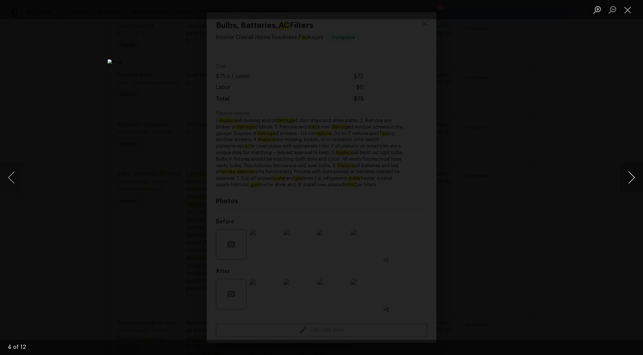
click at [636, 180] on button "Next image" at bounding box center [631, 177] width 23 height 31
click at [636, 183] on button "Next image" at bounding box center [631, 177] width 23 height 31
click at [636, 184] on button "Next image" at bounding box center [631, 177] width 23 height 31
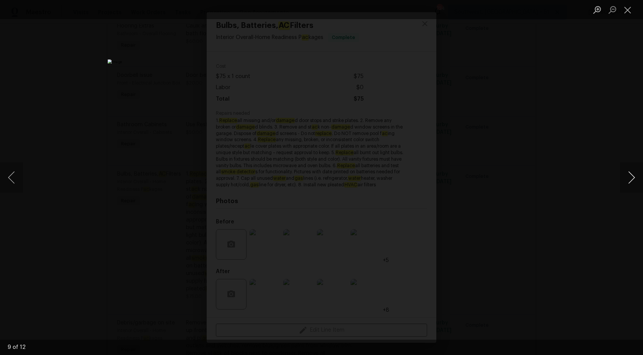
click at [636, 184] on button "Next image" at bounding box center [631, 177] width 23 height 31
click at [636, 185] on button "Next image" at bounding box center [631, 177] width 23 height 31
click at [637, 185] on button "Next image" at bounding box center [631, 177] width 23 height 31
click at [600, 123] on div "Lightbox" at bounding box center [321, 177] width 643 height 355
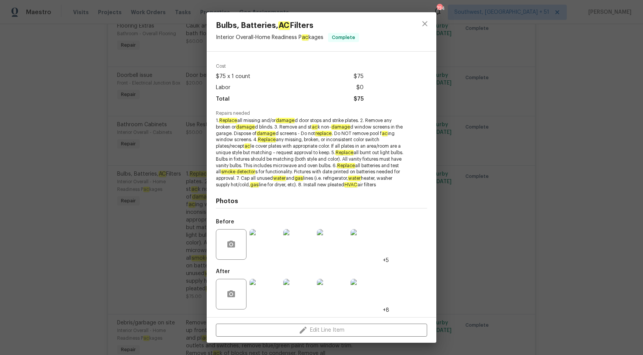
click at [600, 123] on div "Bulbs, Batteries, AC Filters Interior Overall - Home Readiness P ac kages Compl…" at bounding box center [321, 177] width 643 height 355
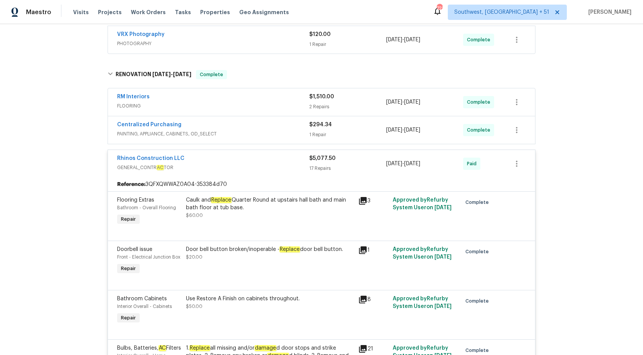
scroll to position [102, 0]
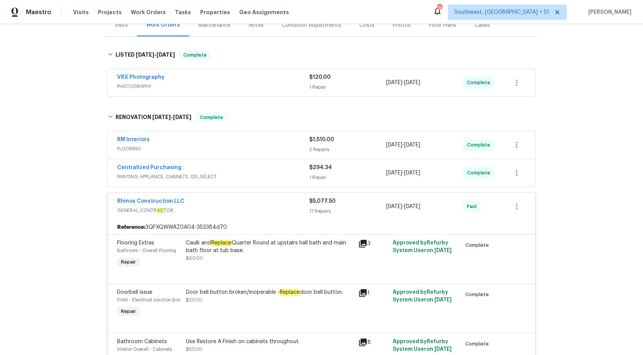
click at [311, 221] on div "Reference: 3QFXQWWAZ0A04-353384d70" at bounding box center [321, 228] width 427 height 14
click at [315, 208] on div "17 Repairs" at bounding box center [347, 212] width 77 height 8
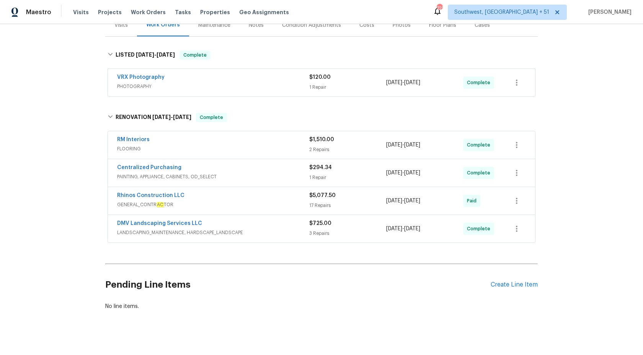
scroll to position [0, 0]
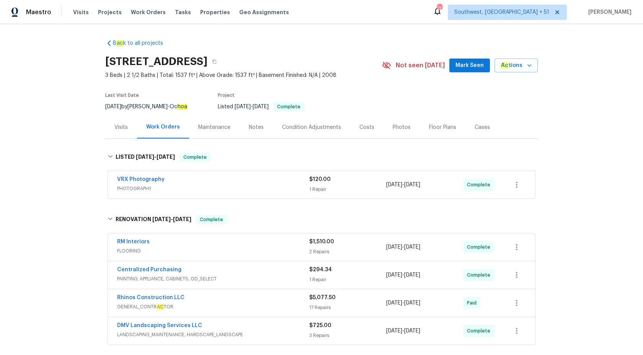
click at [122, 133] on div "Visits" at bounding box center [121, 127] width 32 height 23
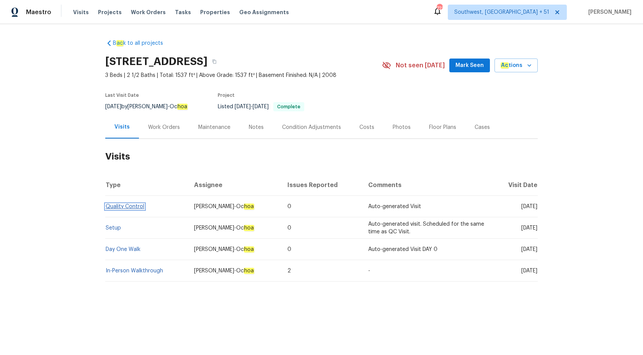
click at [140, 208] on link "Quality Control" at bounding box center [125, 206] width 39 height 5
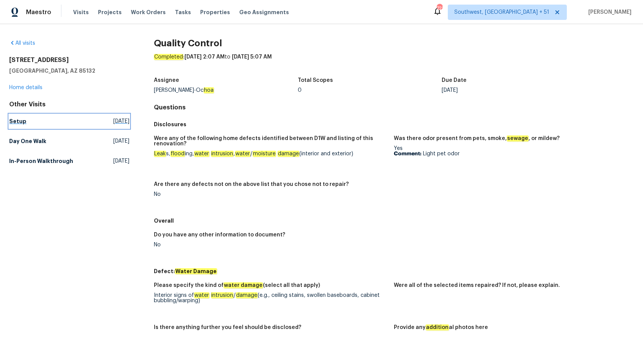
click at [16, 121] on h5 "Setup" at bounding box center [17, 122] width 17 height 8
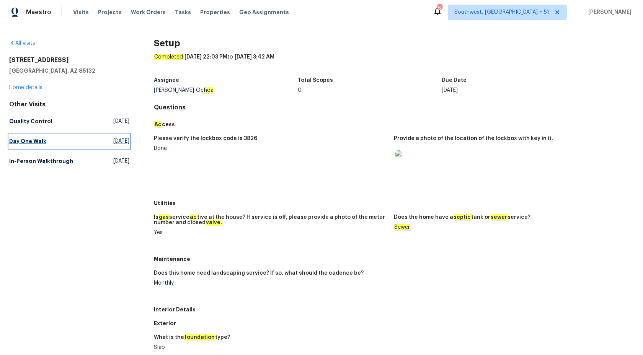
click at [31, 147] on link "Day One Walk Sat, Sep 13 2025" at bounding box center [69, 141] width 120 height 14
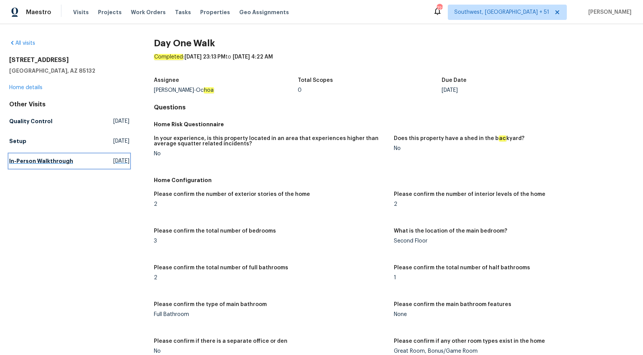
click at [44, 164] on h5 "In-Person Walkthrough" at bounding box center [41, 161] width 64 height 8
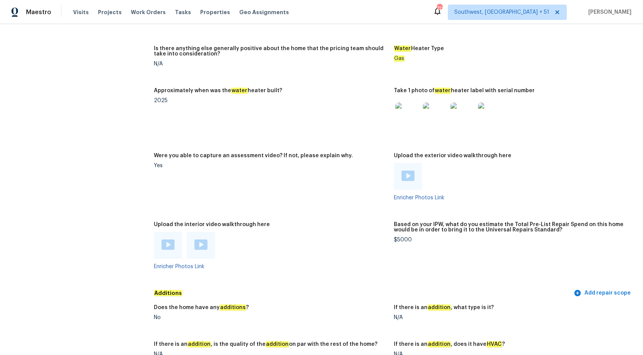
scroll to position [1777, 0]
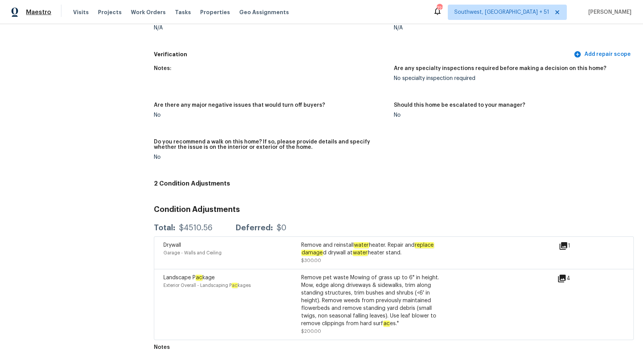
click at [39, 12] on span "Maestro" at bounding box center [38, 12] width 25 height 8
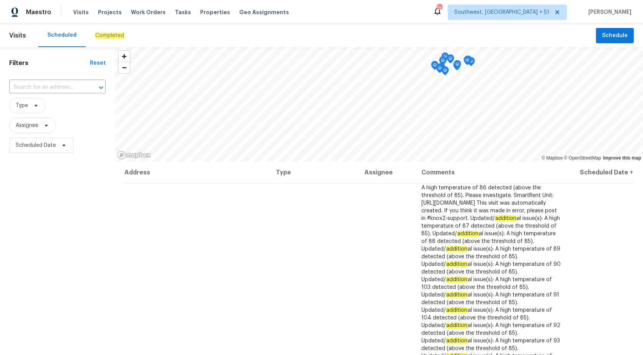
click at [115, 36] on em "Completed" at bounding box center [109, 36] width 29 height 6
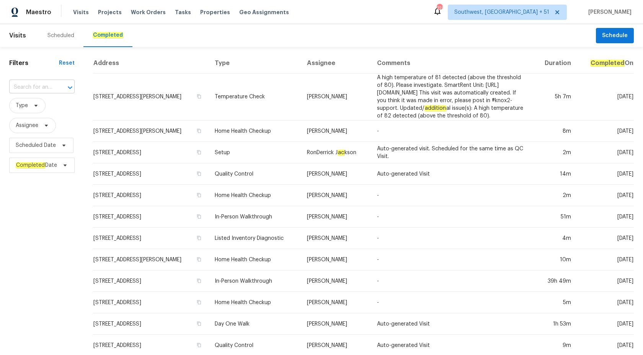
click at [34, 90] on input "text" at bounding box center [31, 88] width 44 height 12
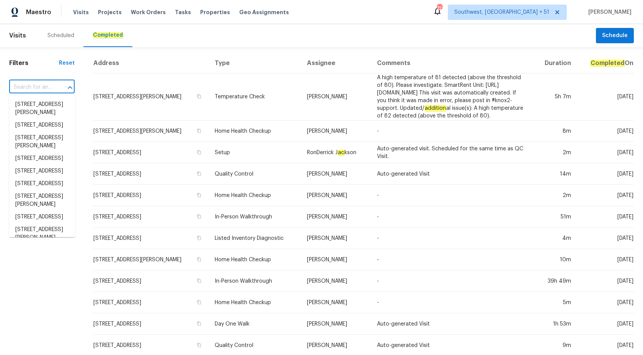
paste input "[STREET_ADDRESS][PERSON_NAME]"
type input "[STREET_ADDRESS][PERSON_NAME]"
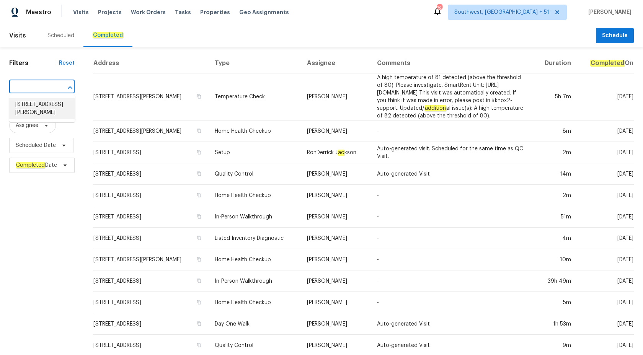
click at [42, 108] on li "[STREET_ADDRESS][PERSON_NAME]" at bounding box center [42, 108] width 66 height 21
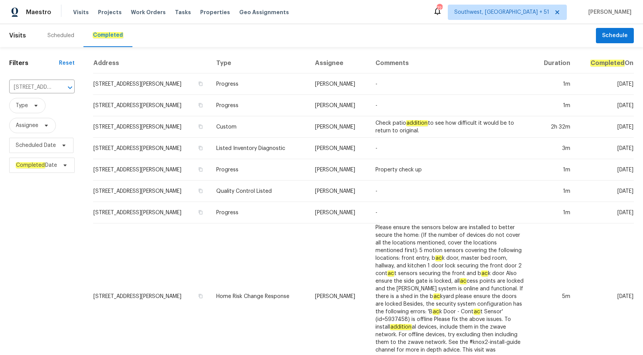
click at [289, 122] on td "Custom" at bounding box center [259, 126] width 99 height 21
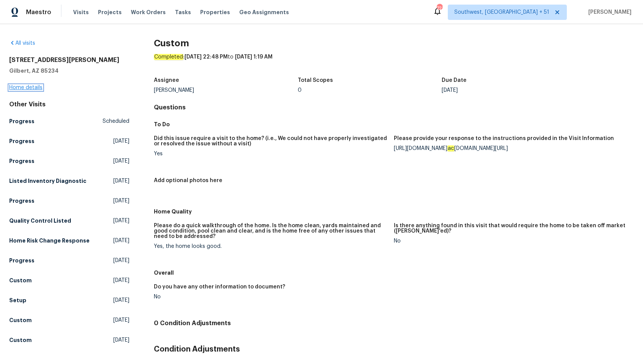
click at [16, 87] on link "Home details" at bounding box center [25, 87] width 33 height 5
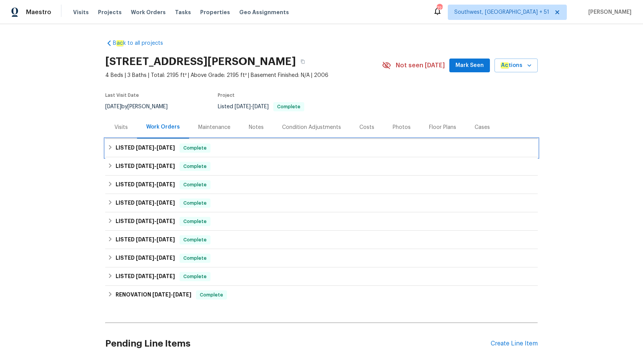
click at [154, 146] on span "[DATE]" at bounding box center [145, 147] width 18 height 5
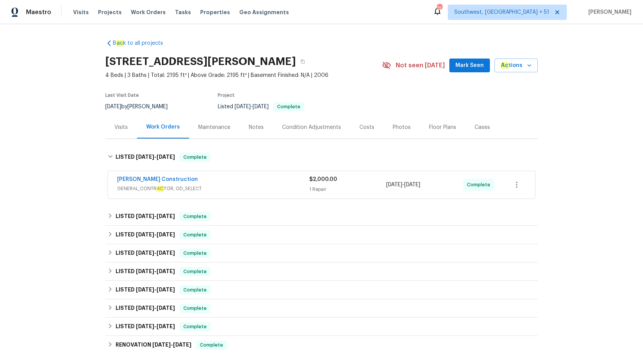
click at [227, 181] on div "[PERSON_NAME] Construction" at bounding box center [213, 180] width 192 height 9
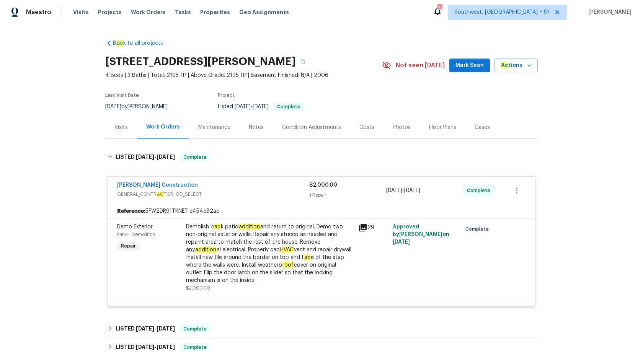
click at [247, 233] on div "Demolish b ac k patio addition and return to original. Demo two non-original ex…" at bounding box center [270, 253] width 168 height 61
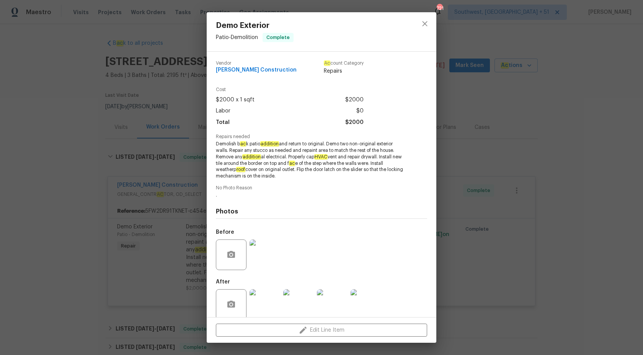
click at [266, 173] on span "Demolish b ac k patio addition and return to original. Demo two non-original ex…" at bounding box center [311, 160] width 190 height 39
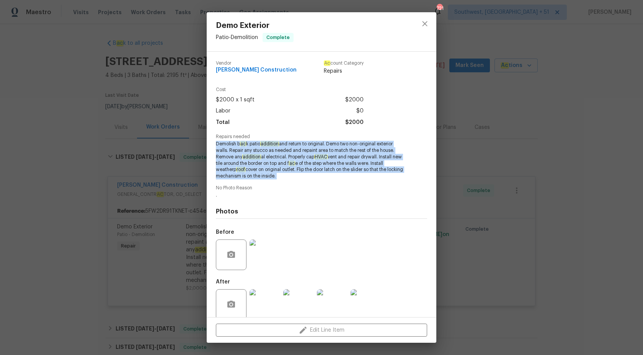
click at [266, 173] on span "Demolish b ac k patio addition and return to original. Demo two non-original ex…" at bounding box center [311, 160] width 190 height 39
copy span "Demolish b ac k patio addition and return to original. Demo two non-original ex…"
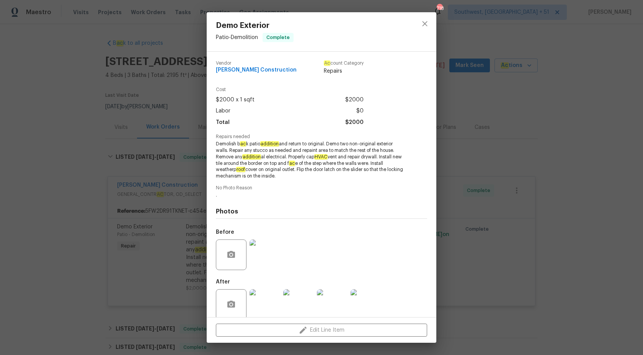
click at [559, 130] on div "Demo Exterior Patio - Demolition Complete Vendor Strasser Construction Ac count…" at bounding box center [321, 177] width 643 height 355
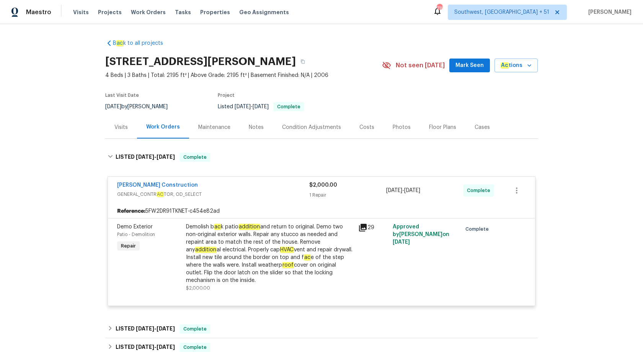
click at [332, 183] on span "$2,000.00" at bounding box center [323, 185] width 28 height 5
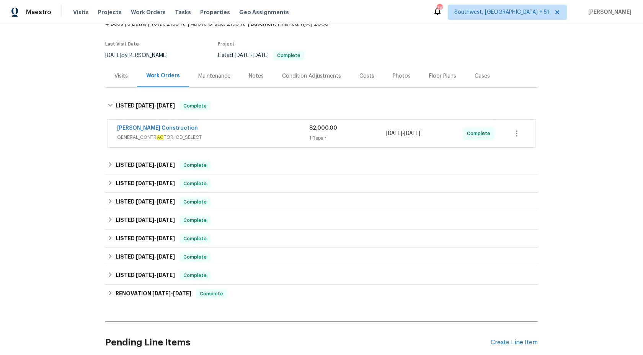
scroll to position [73, 0]
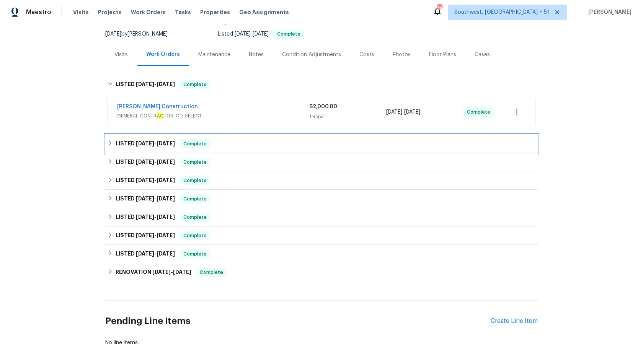
click at [228, 139] on div "LISTED 8/26/25 - 8/29/25 Complete" at bounding box center [322, 143] width 428 height 9
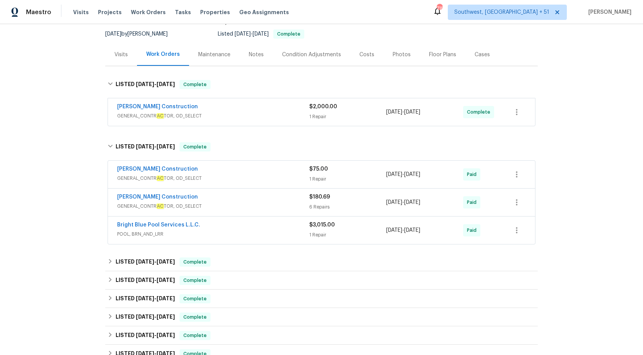
click at [286, 114] on span "GENERAL_CONTR AC TOR, OD_SELECT" at bounding box center [213, 116] width 192 height 8
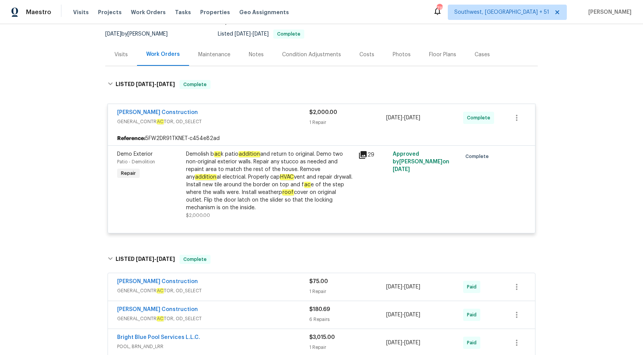
click at [285, 176] on div "Demolish b ac k patio addition and return to original. Demo two non-original ex…" at bounding box center [270, 180] width 168 height 61
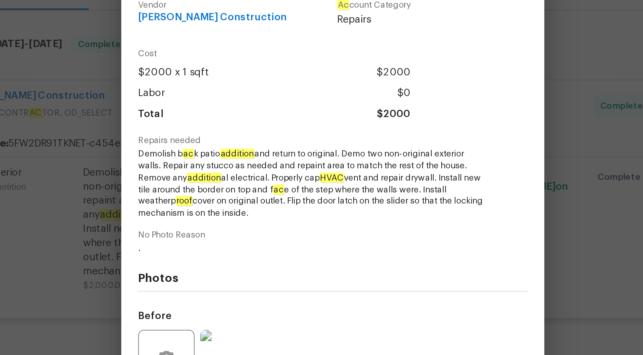
click at [308, 132] on div "Cost $2000 x 1 sqft $2000 Labor $0 Total $2000" at bounding box center [321, 110] width 211 height 47
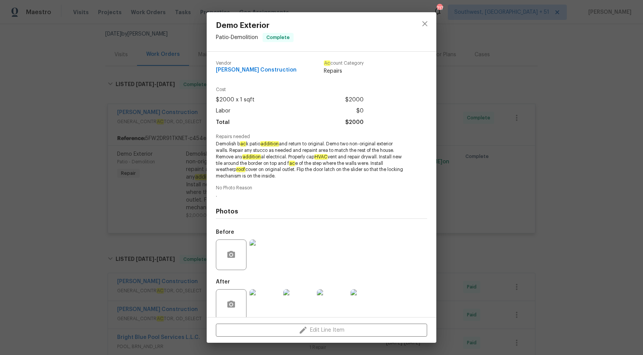
click at [101, 67] on div "Demo Exterior Patio - Demolition Complete Vendor Strasser Construction Ac count…" at bounding box center [321, 177] width 643 height 355
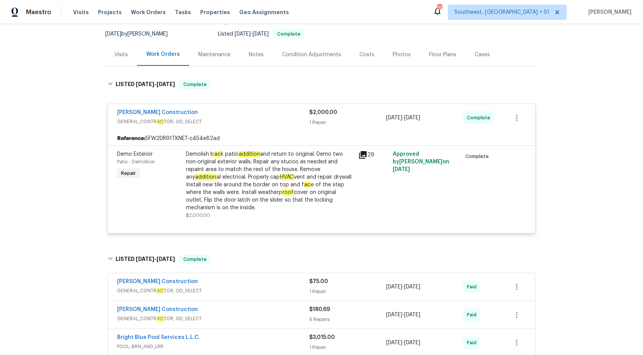
scroll to position [0, 0]
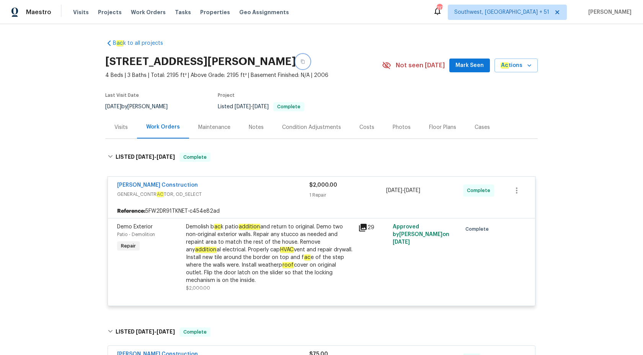
click at [307, 65] on button "button" at bounding box center [303, 62] width 14 height 14
click at [40, 11] on span "Maestro" at bounding box center [38, 12] width 25 height 8
